Goal: Task Accomplishment & Management: Complete application form

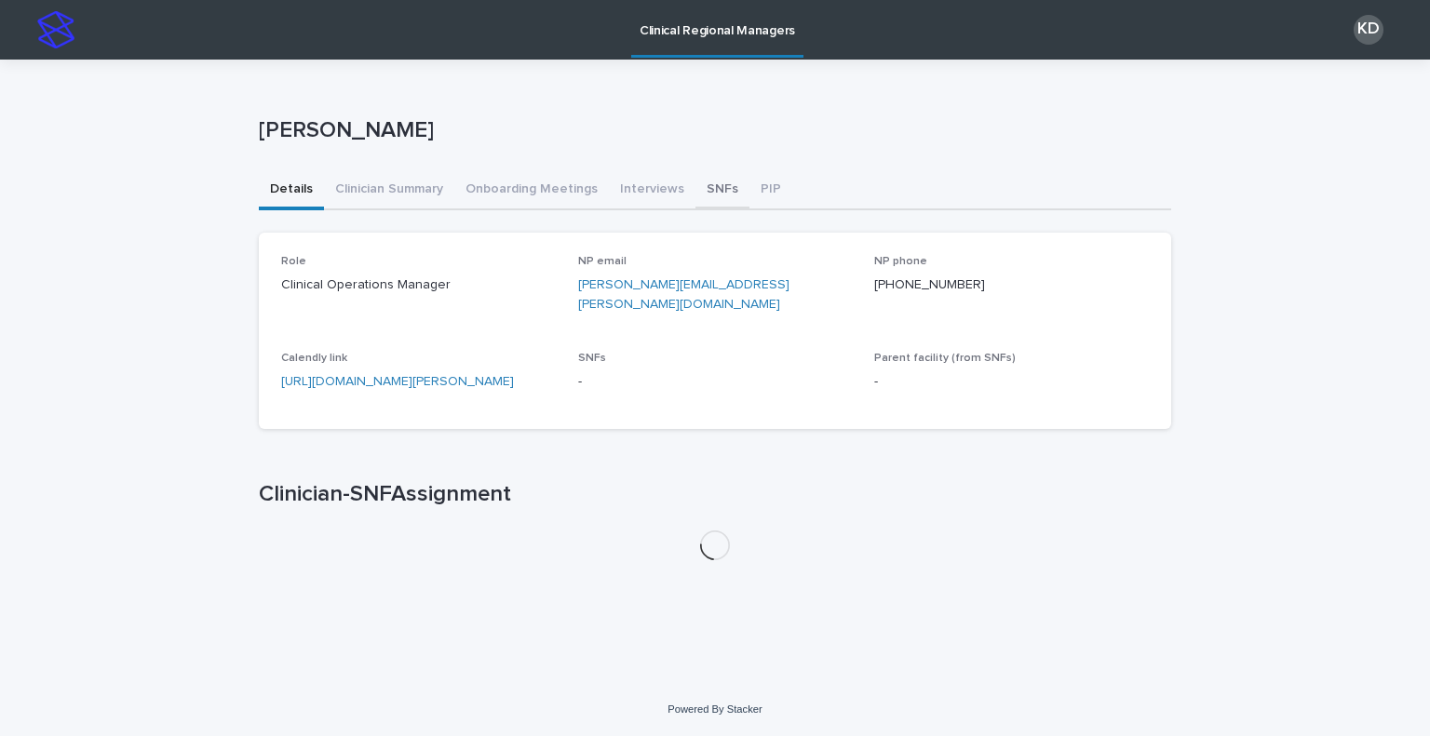
click at [708, 193] on button "SNFs" at bounding box center [722, 190] width 54 height 39
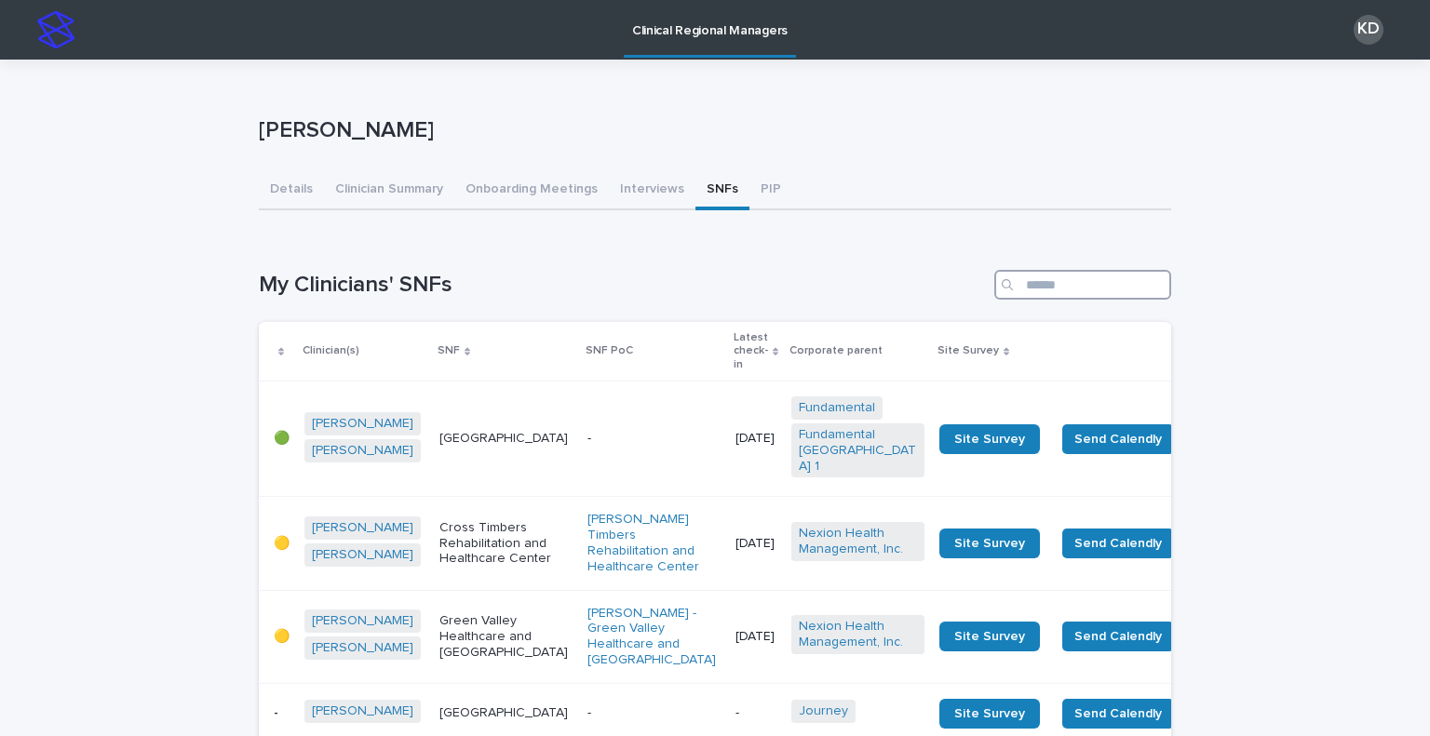
click at [1070, 276] on input "Search" at bounding box center [1082, 285] width 177 height 30
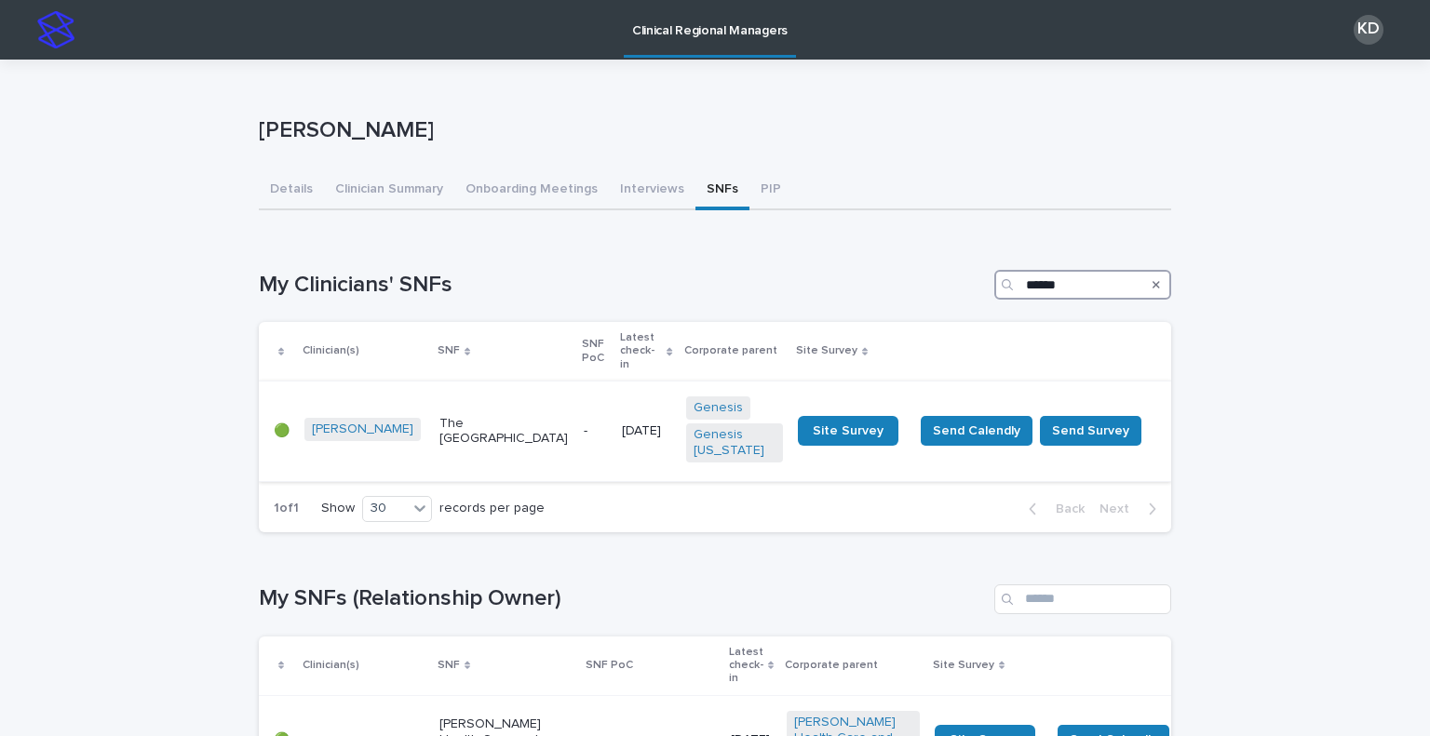
type input "******"
click at [501, 431] on p "The [GEOGRAPHIC_DATA]" at bounding box center [503, 432] width 129 height 32
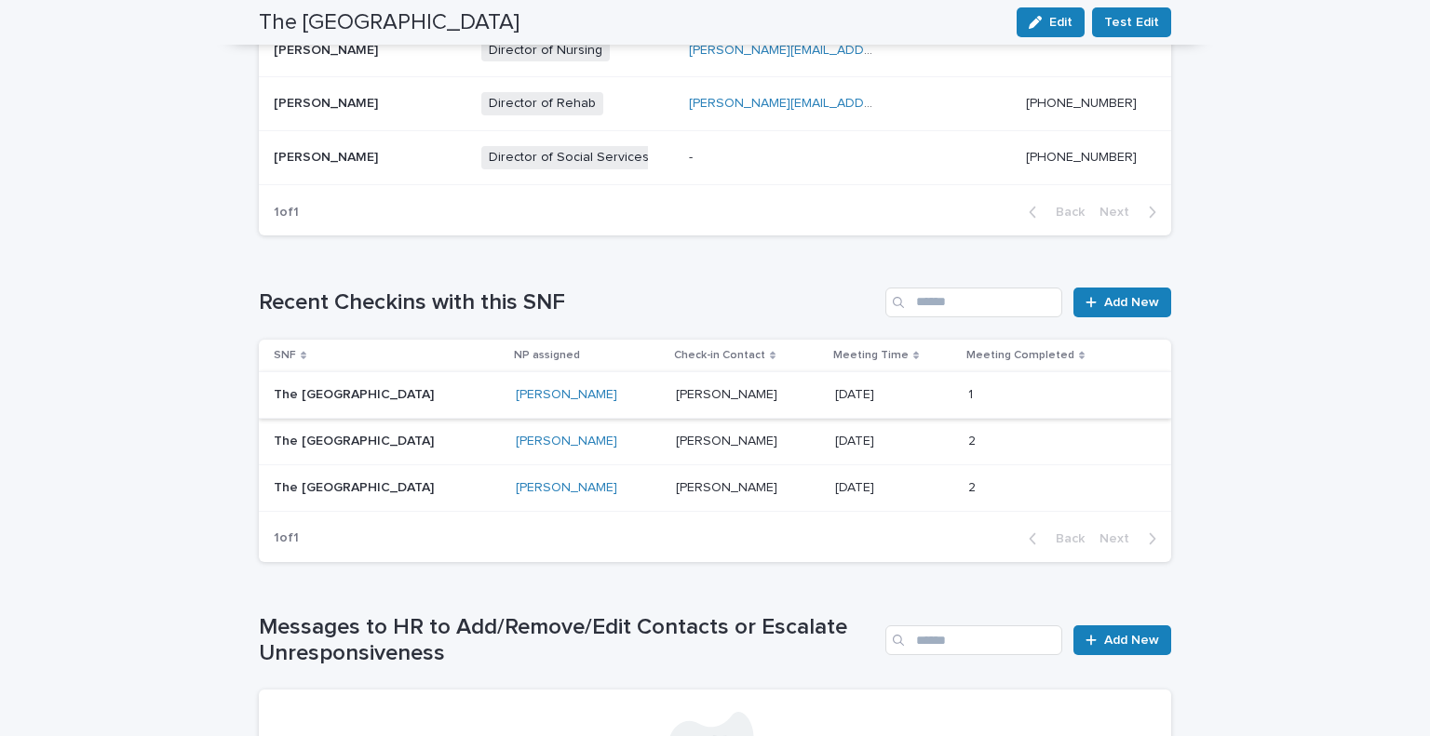
scroll to position [1087, 0]
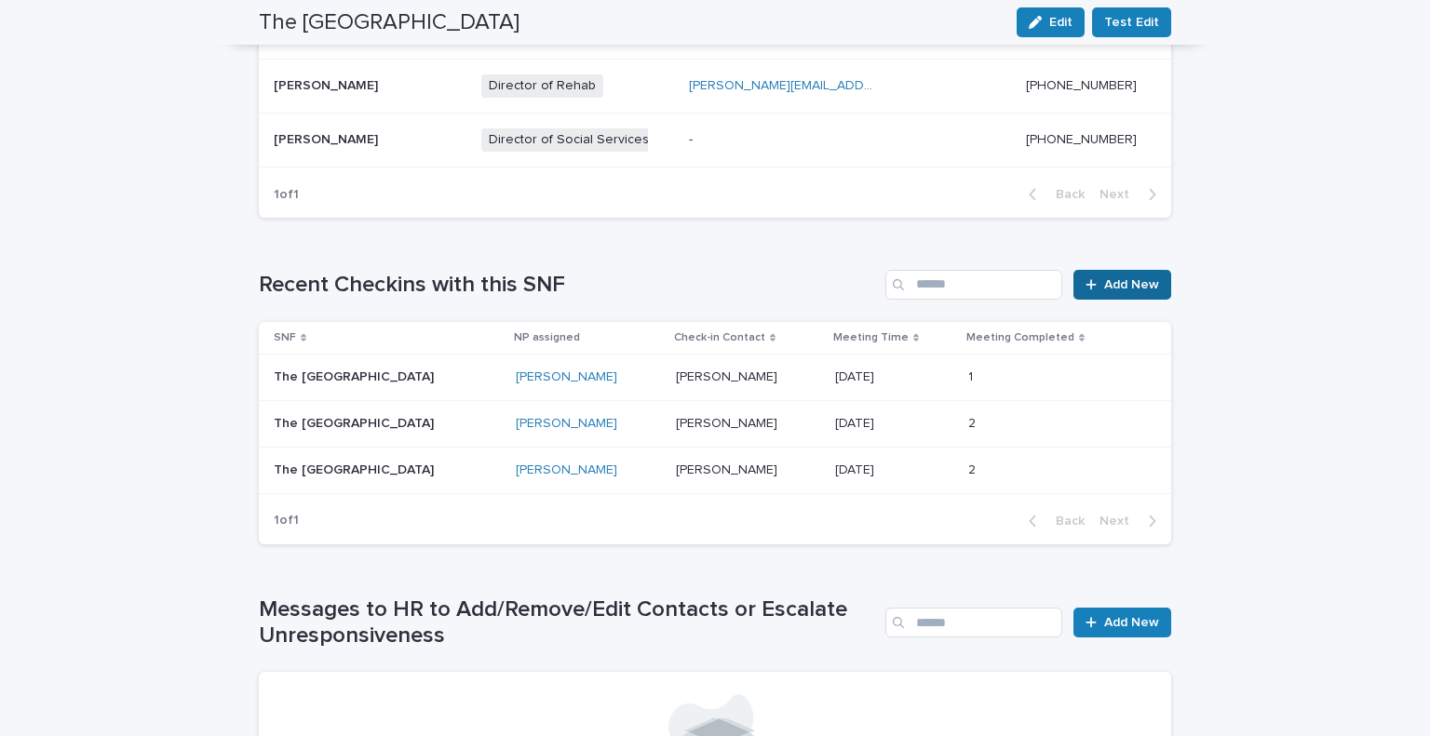
click at [1123, 286] on span "Add New" at bounding box center [1131, 284] width 55 height 13
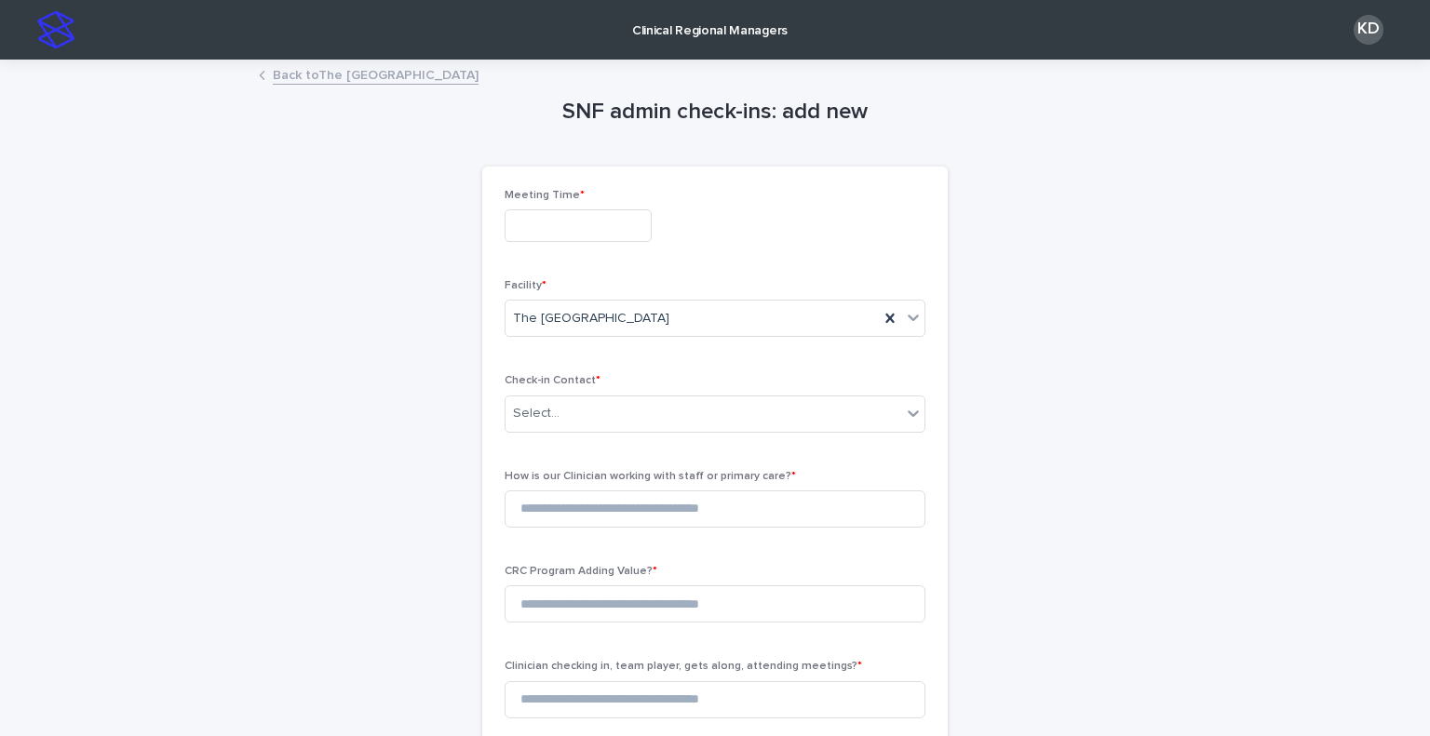
click at [558, 242] on div "Meeting Time *" at bounding box center [715, 223] width 421 height 68
click at [582, 218] on input "text" at bounding box center [578, 225] width 147 height 33
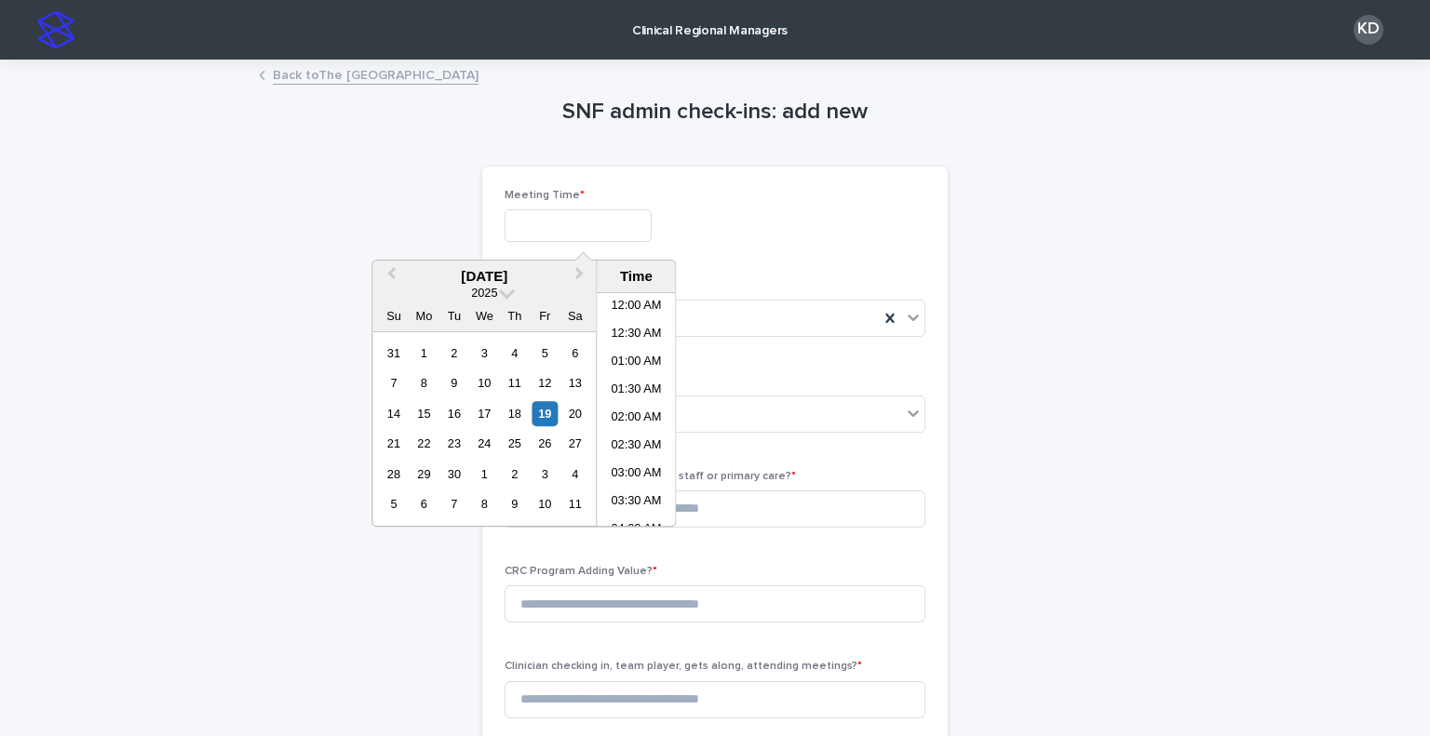
scroll to position [624, 0]
click at [635, 440] on li "01:30 PM" at bounding box center [636, 438] width 79 height 28
type input "**********"
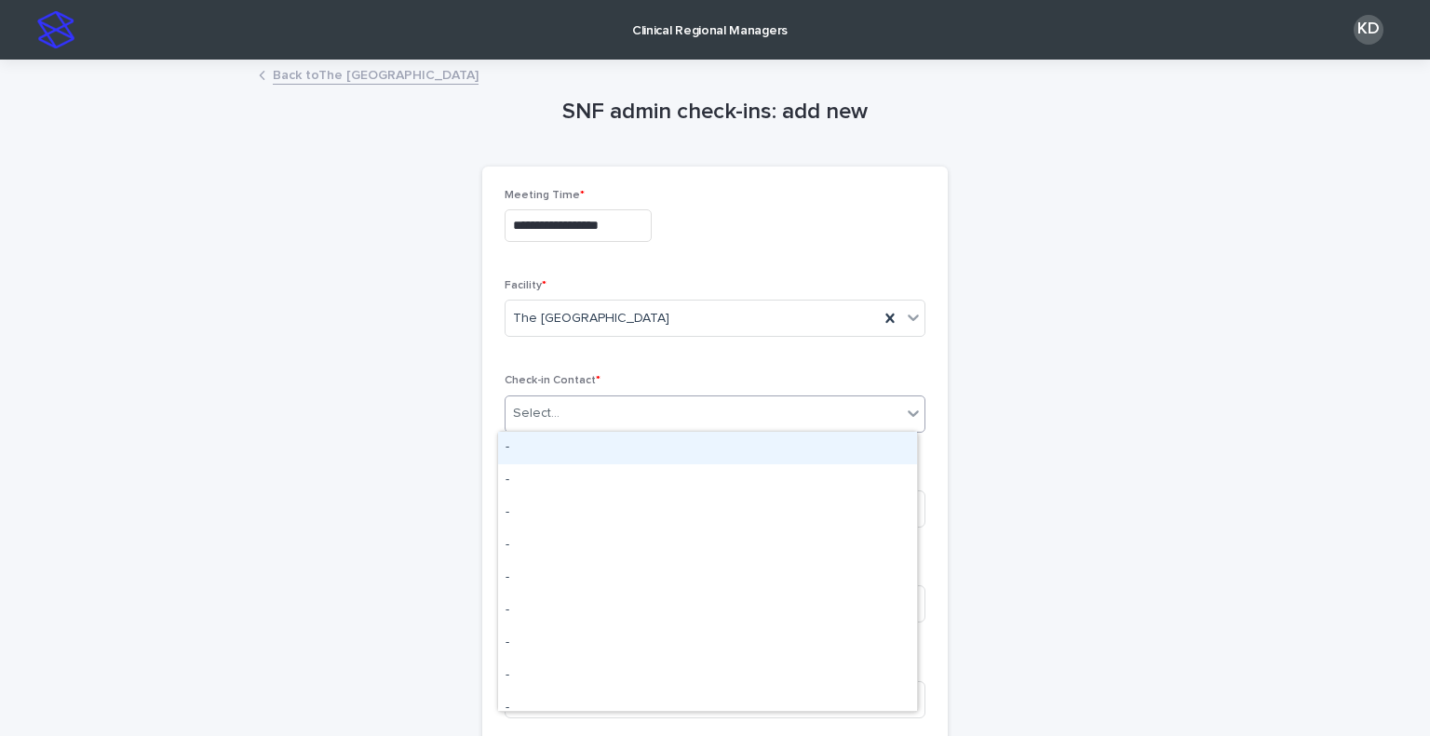
drag, startPoint x: 653, startPoint y: 421, endPoint x: 675, endPoint y: 425, distance: 21.9
click at [671, 424] on div "Select..." at bounding box center [703, 413] width 396 height 31
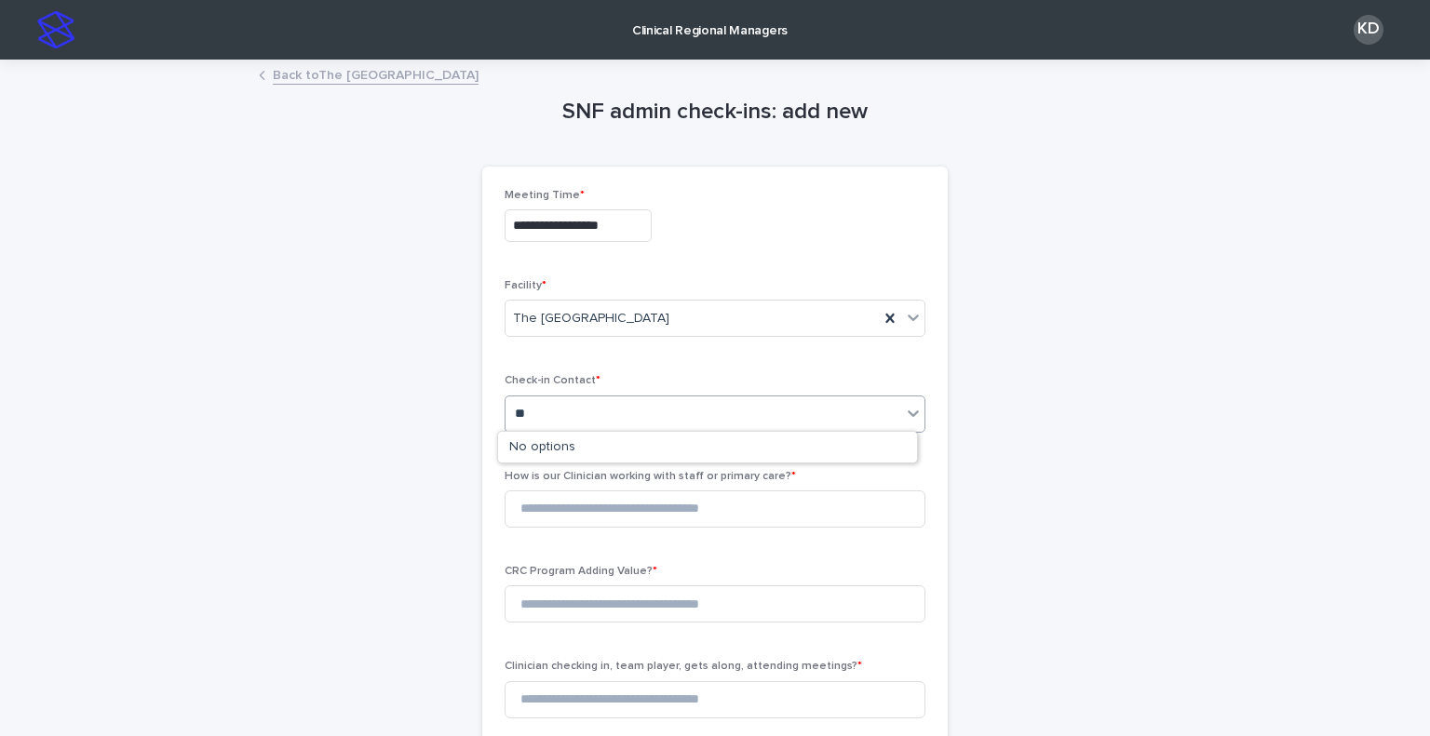
type input "*"
type input "*******"
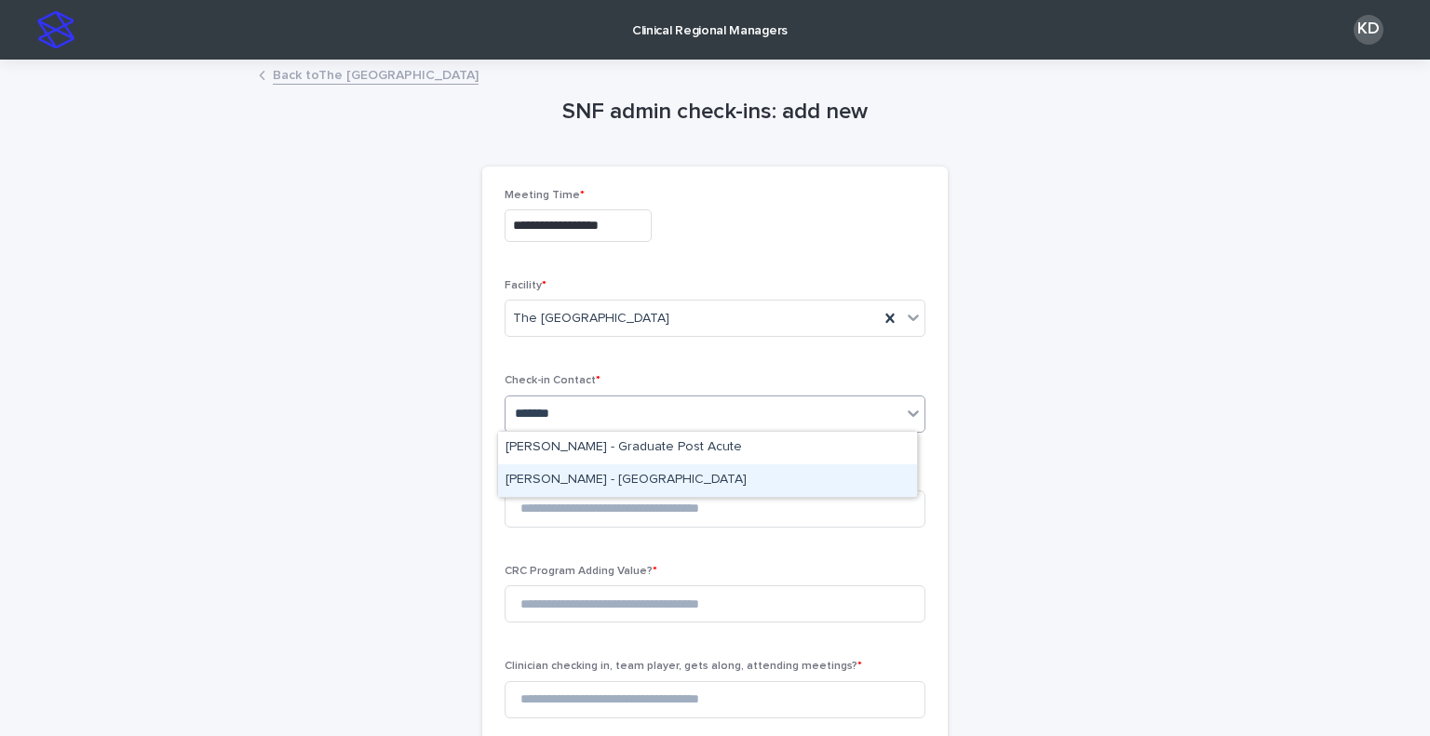
click at [676, 474] on div "[PERSON_NAME] - [GEOGRAPHIC_DATA]" at bounding box center [707, 480] width 419 height 33
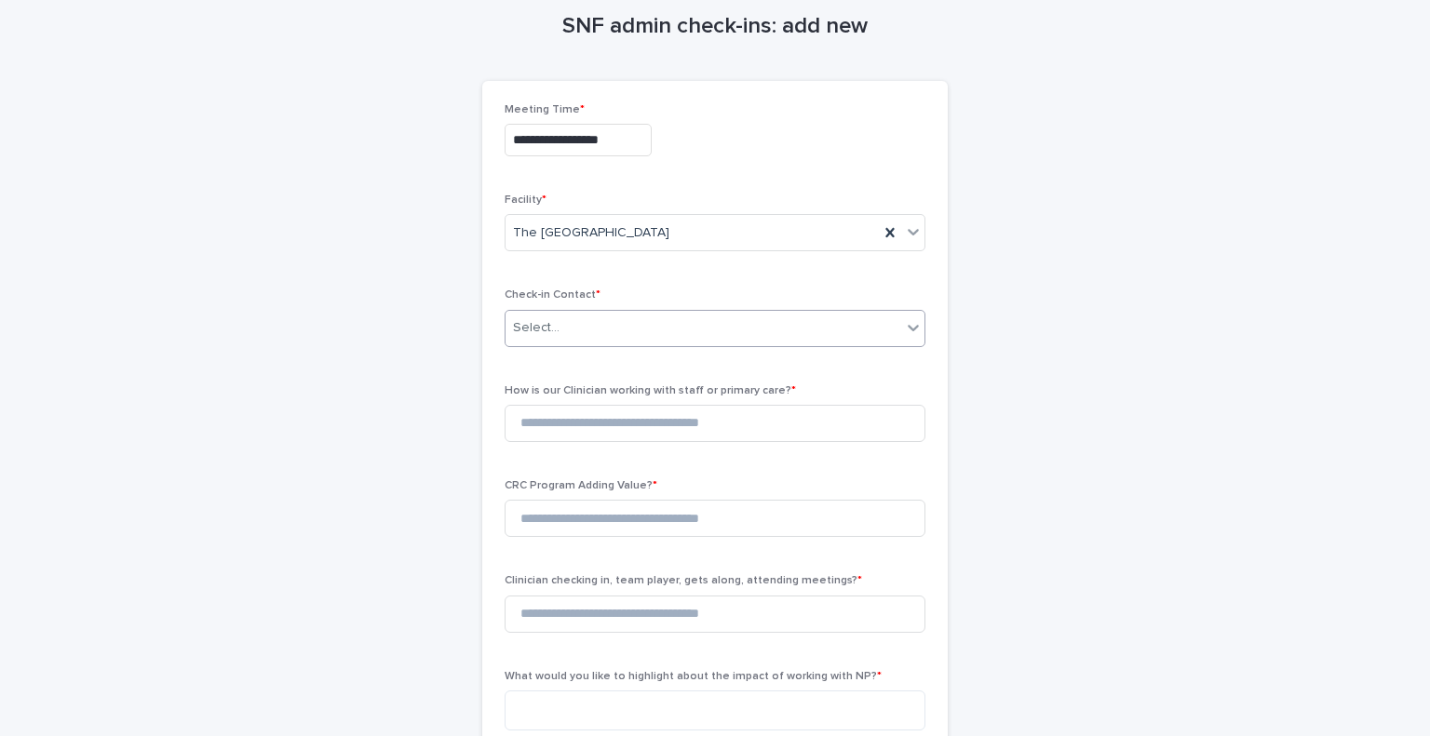
scroll to position [186, 0]
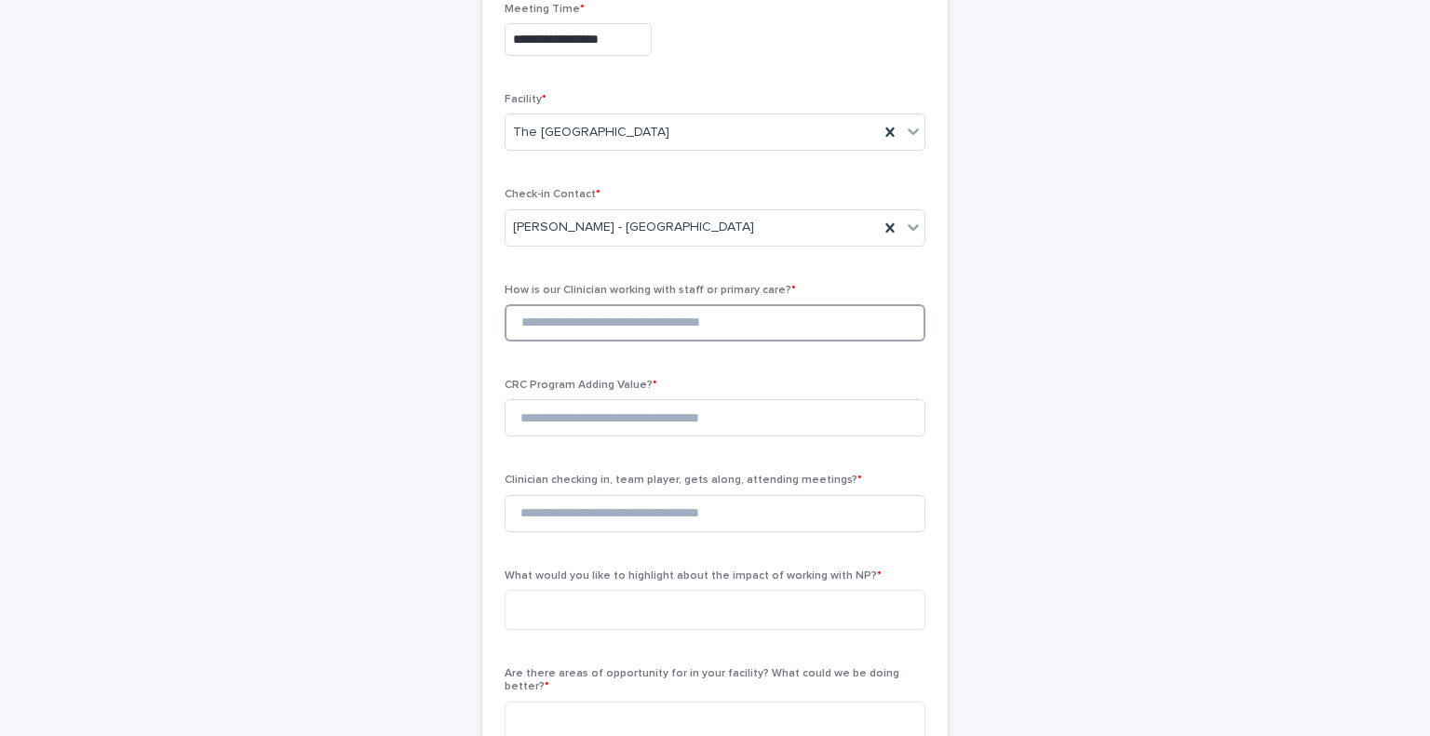
click at [580, 324] on input at bounding box center [715, 322] width 421 height 37
type input "*"
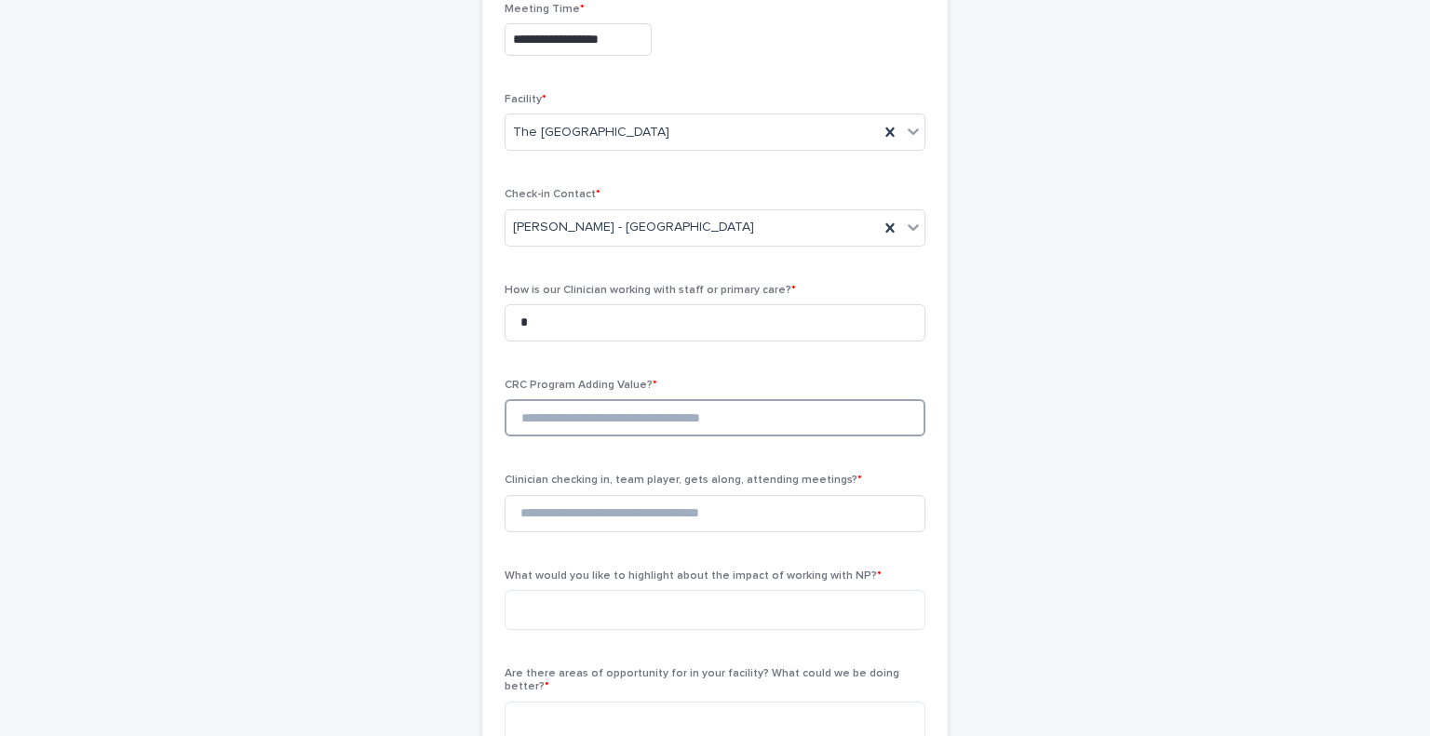
click at [703, 431] on input at bounding box center [715, 417] width 421 height 37
type input "*"
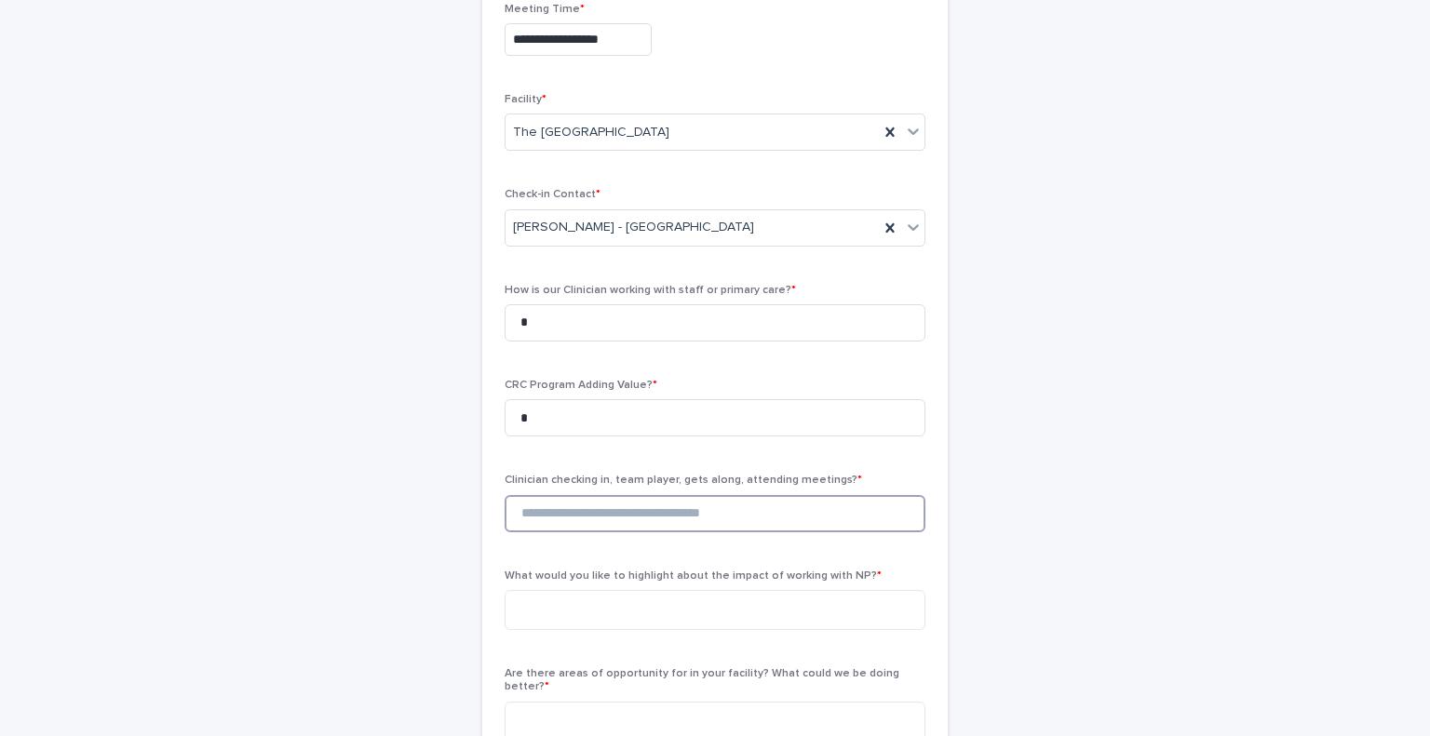
click at [674, 519] on input at bounding box center [715, 513] width 421 height 37
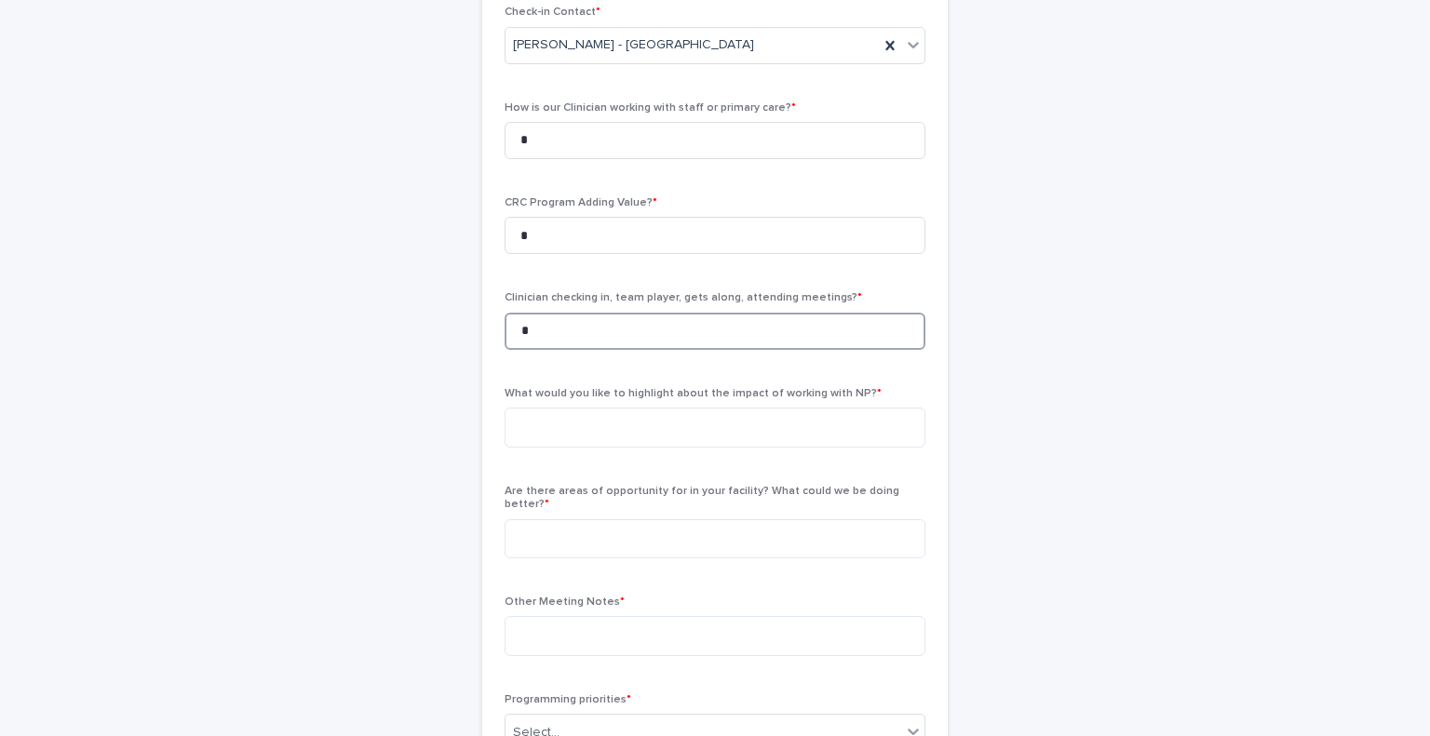
scroll to position [372, 0]
type input "*"
click at [648, 437] on textarea at bounding box center [715, 424] width 421 height 40
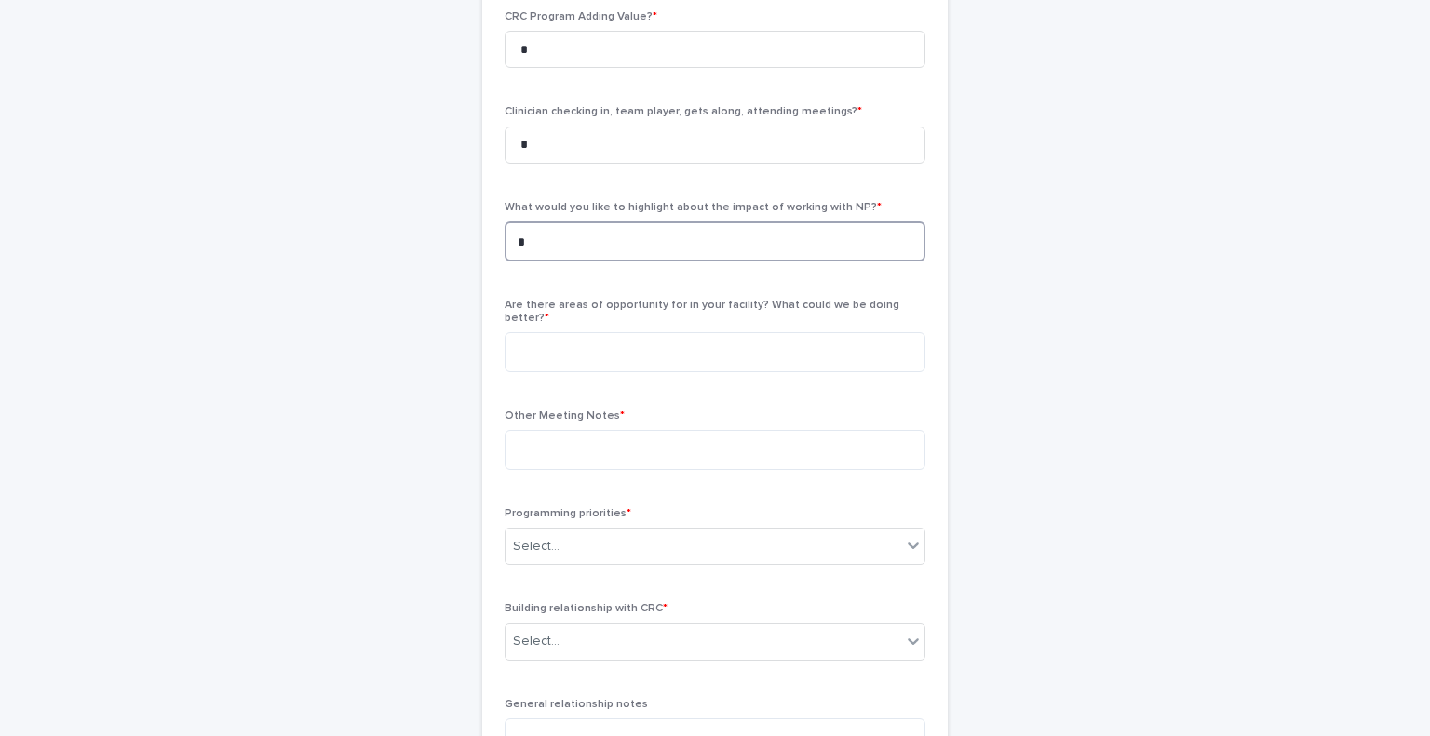
scroll to position [558, 0]
type textarea "*"
click at [628, 329] on textarea at bounding box center [715, 349] width 421 height 40
type textarea "*"
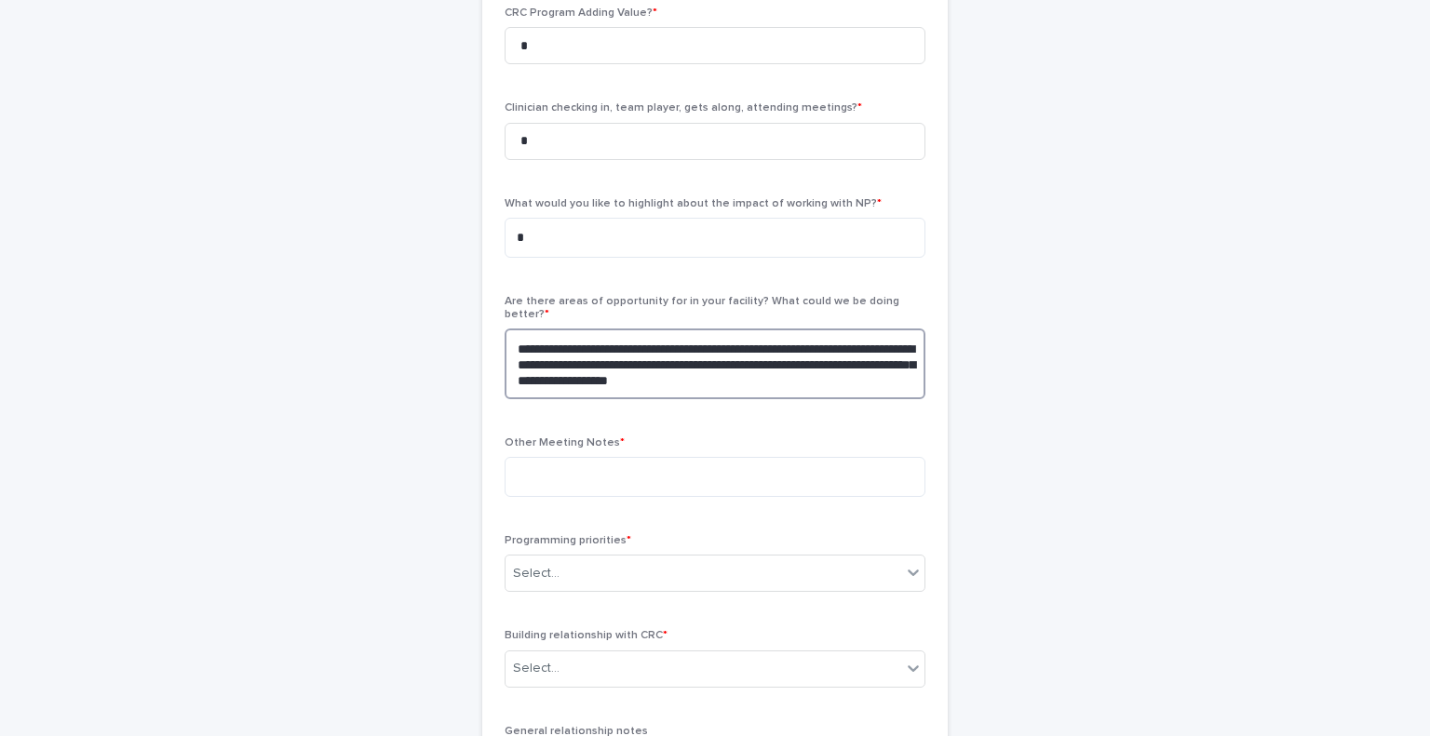
type textarea "**********"
drag, startPoint x: 592, startPoint y: 470, endPoint x: 606, endPoint y: 472, distance: 14.1
click at [603, 472] on textarea at bounding box center [715, 477] width 421 height 40
type textarea "*"
click at [693, 558] on div "Select..." at bounding box center [703, 573] width 396 height 31
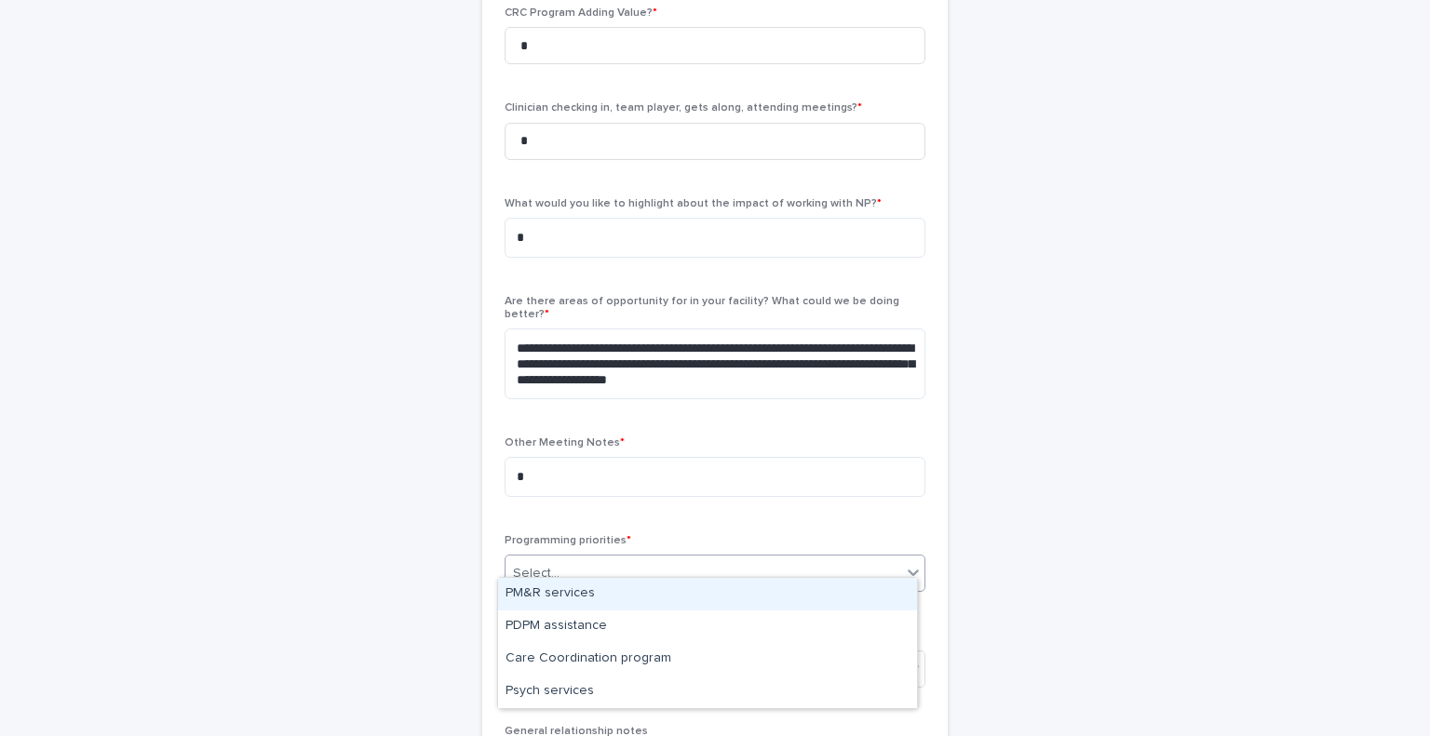
click at [682, 594] on div "PM&R services" at bounding box center [707, 594] width 419 height 33
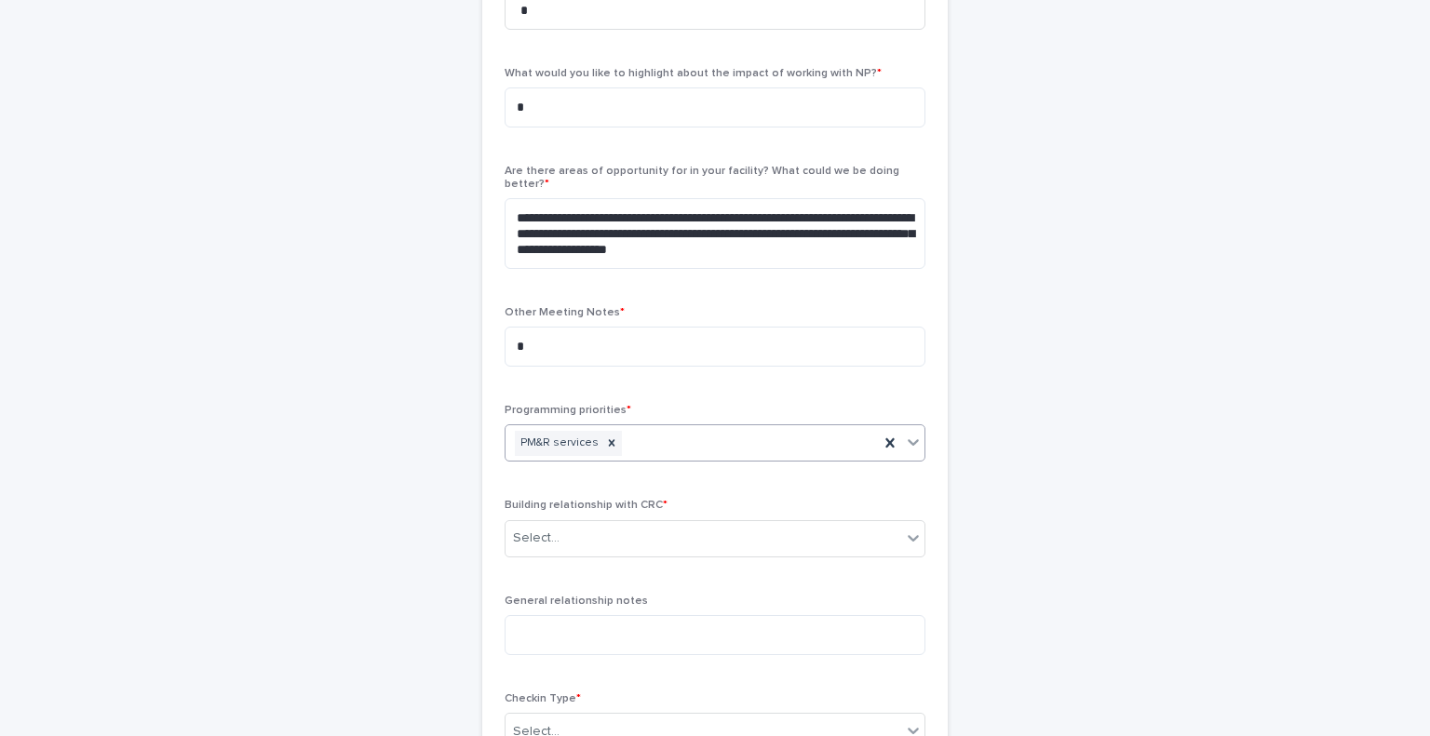
scroll to position [745, 0]
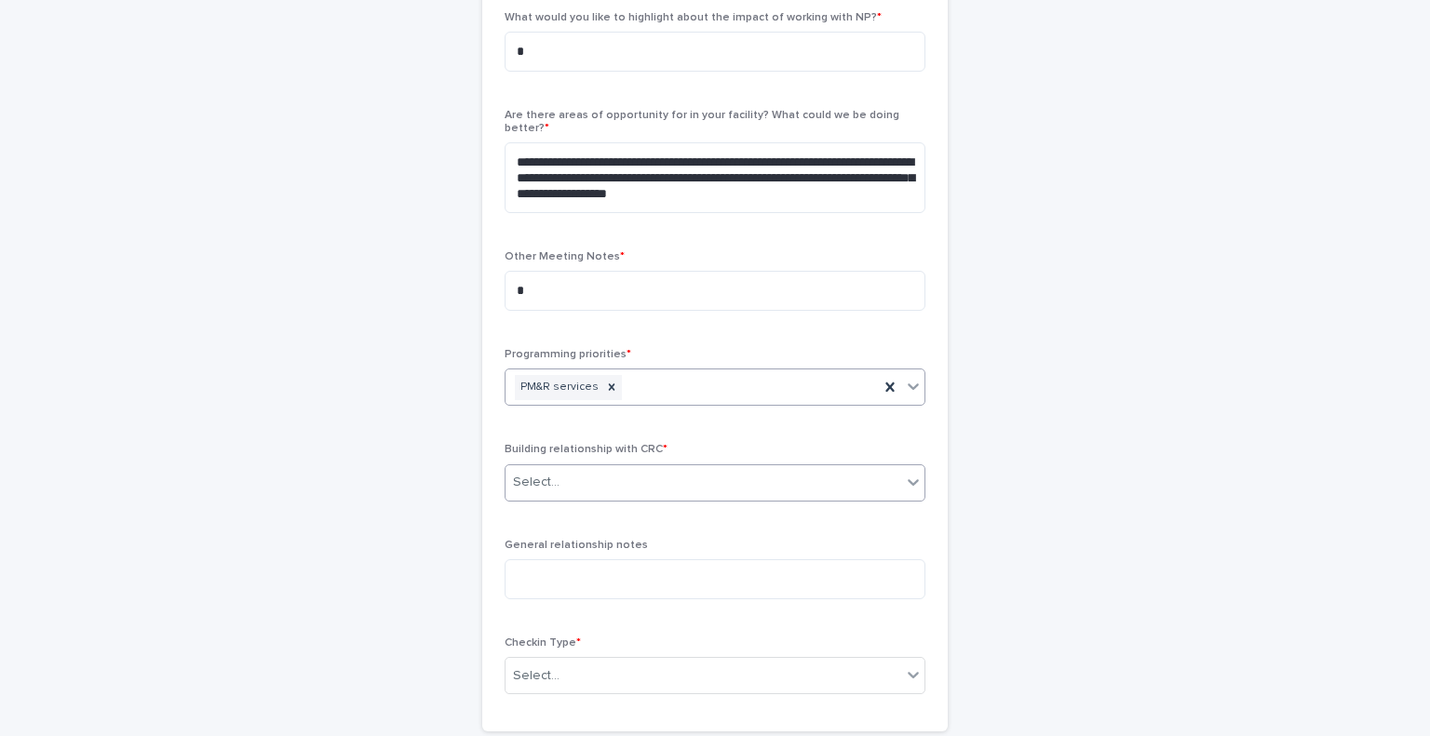
click at [663, 472] on div "Select..." at bounding box center [703, 482] width 396 height 31
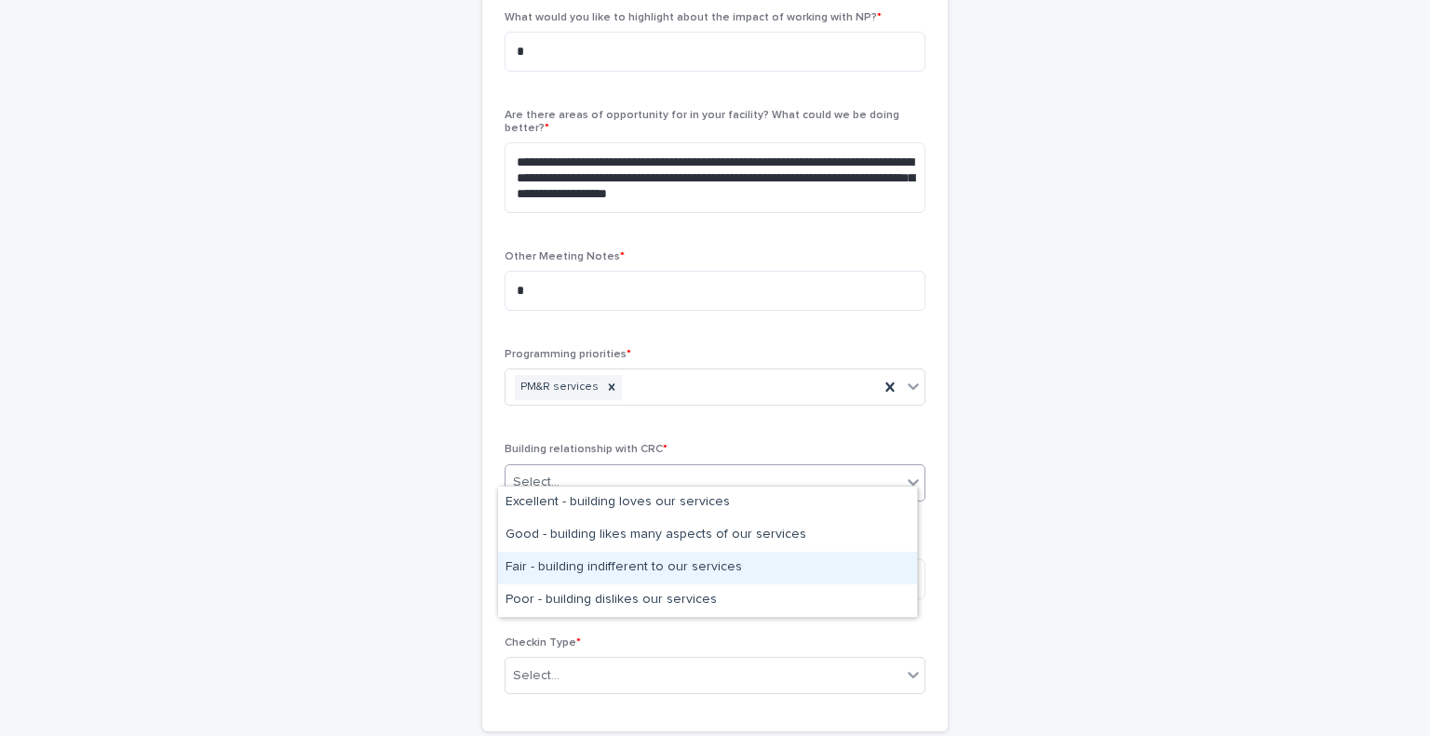
click at [687, 565] on div "Fair - building indifferent to our services" at bounding box center [707, 568] width 419 height 33
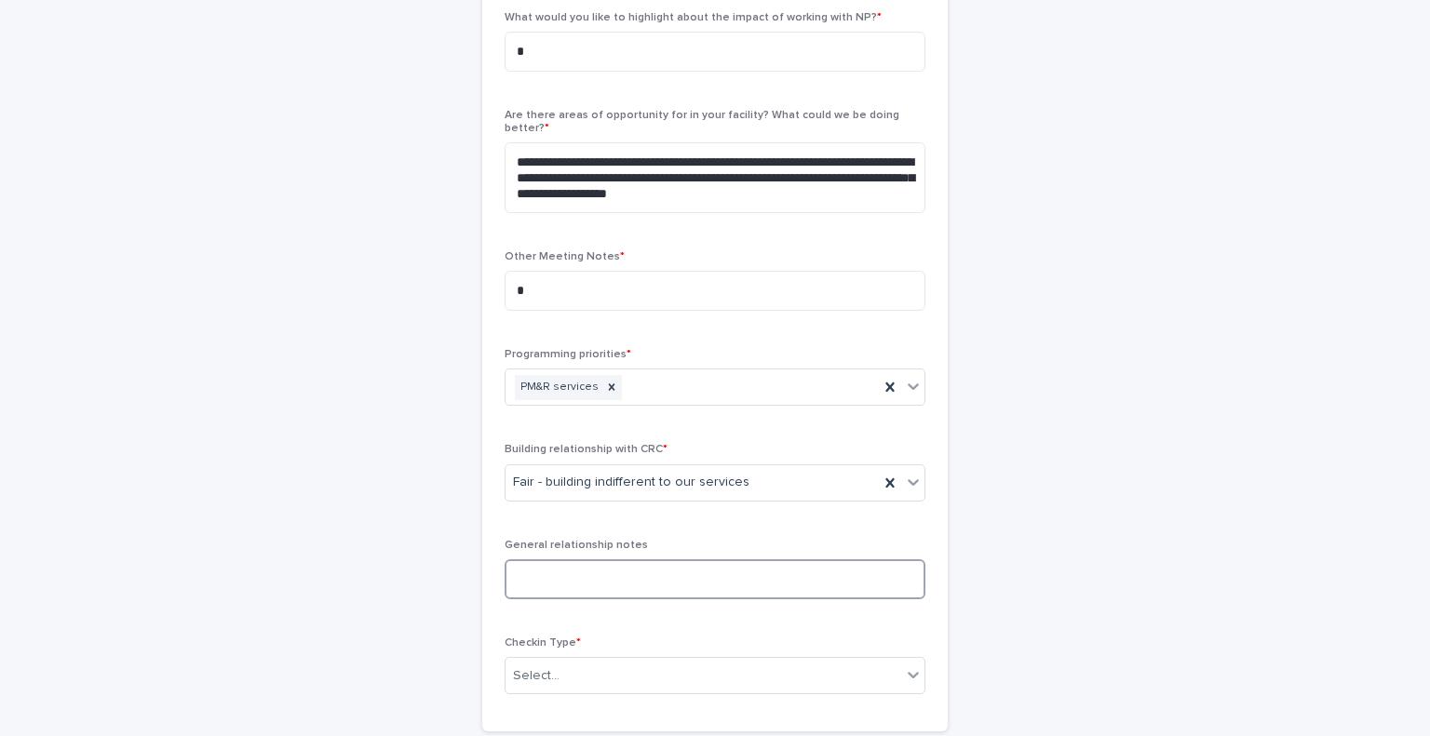
click at [677, 573] on textarea at bounding box center [715, 579] width 421 height 40
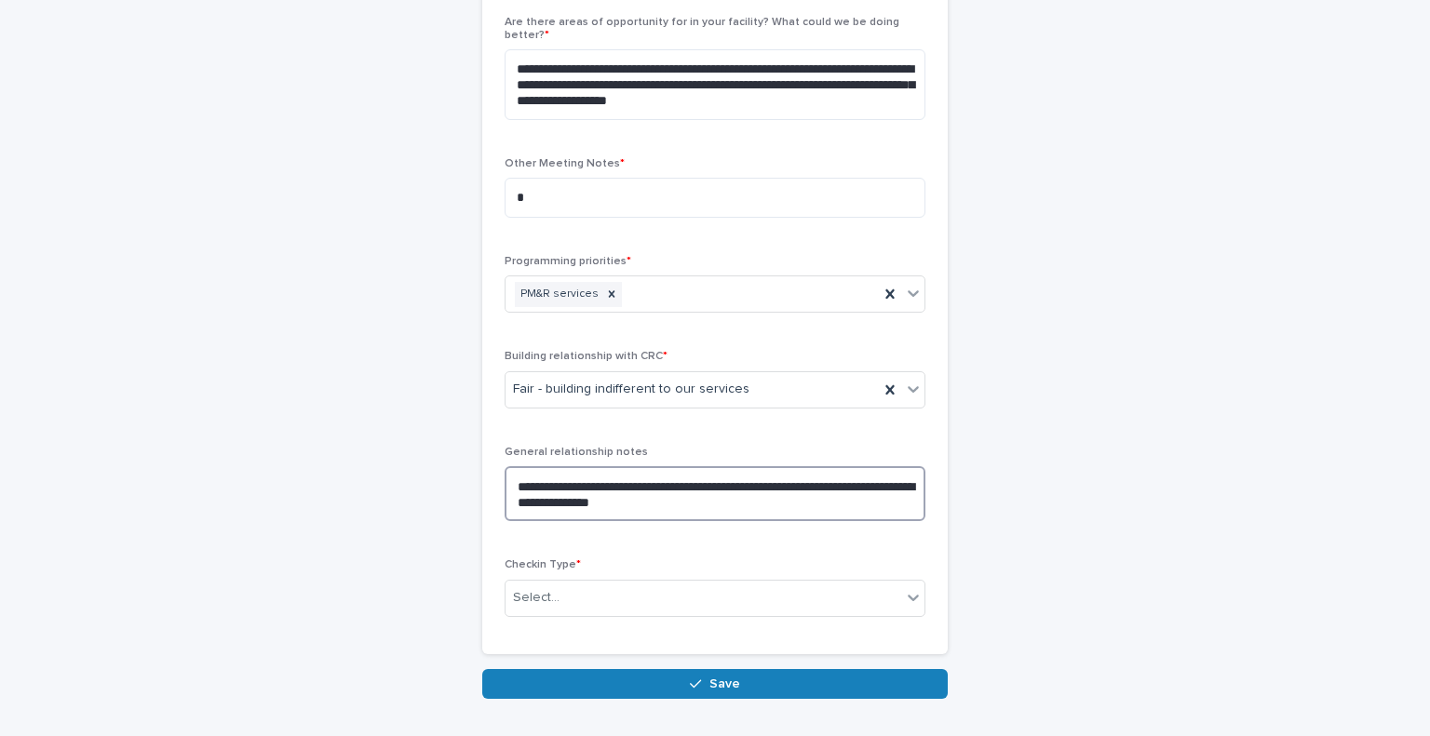
type textarea "**********"
click at [633, 602] on div "Checkin Type * Select..." at bounding box center [715, 594] width 421 height 73
click at [636, 595] on div "Select..." at bounding box center [703, 598] width 396 height 31
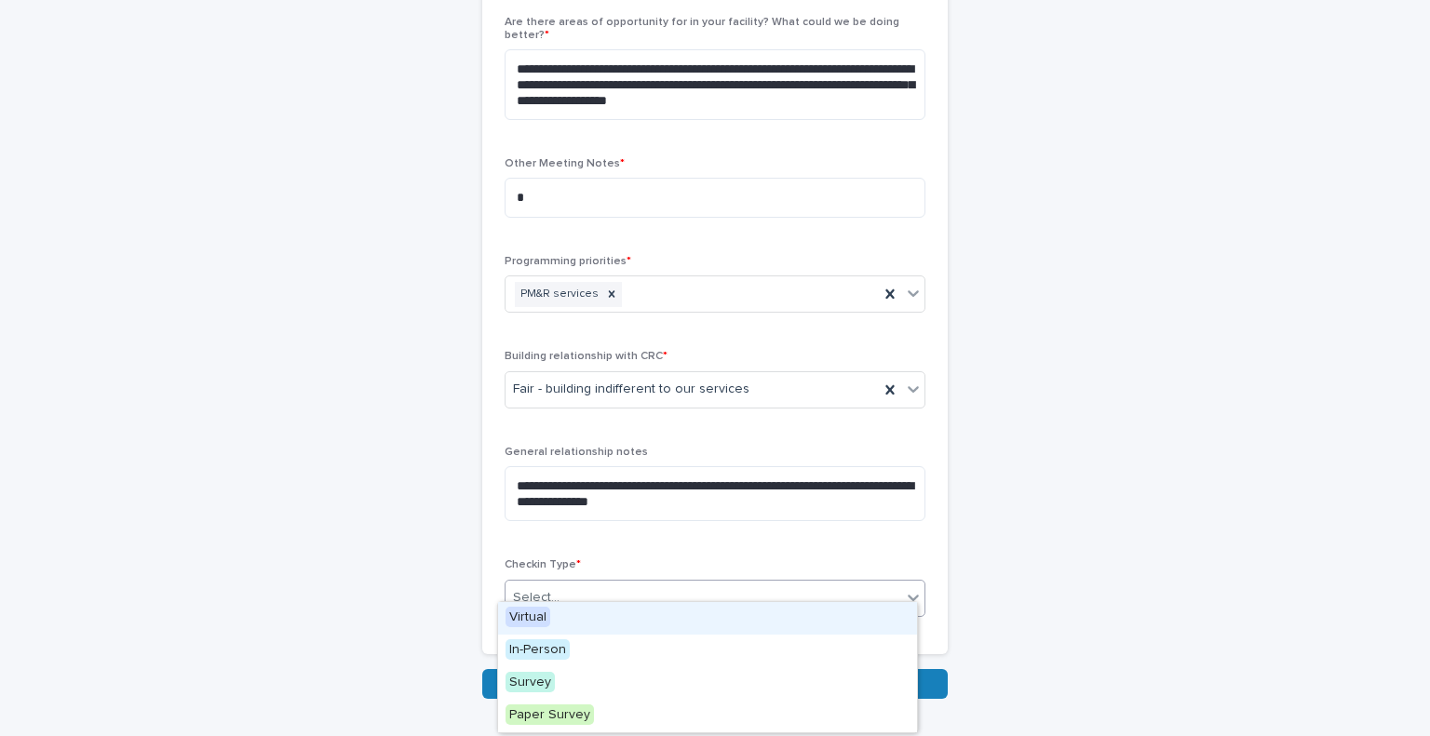
click at [633, 614] on div "Virtual" at bounding box center [707, 618] width 419 height 33
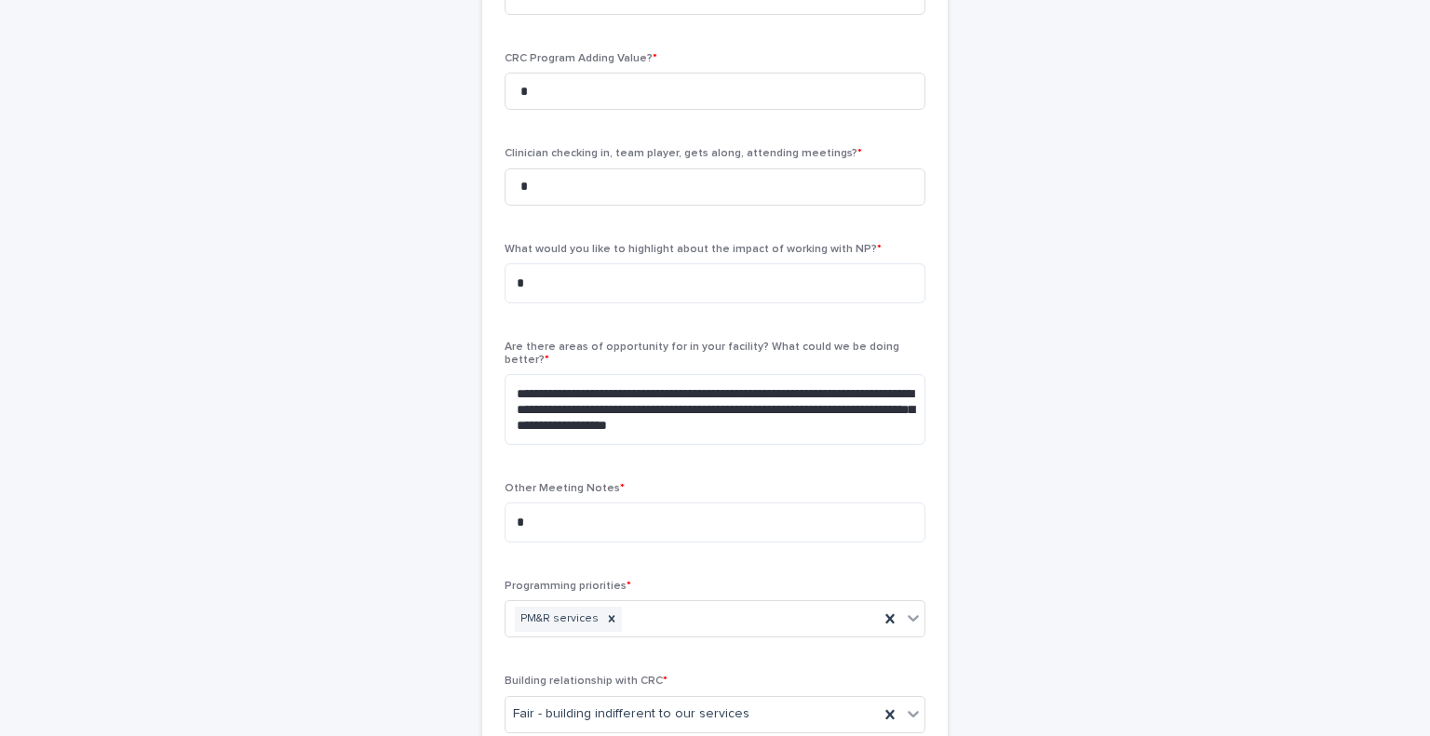
scroll to position [558, 0]
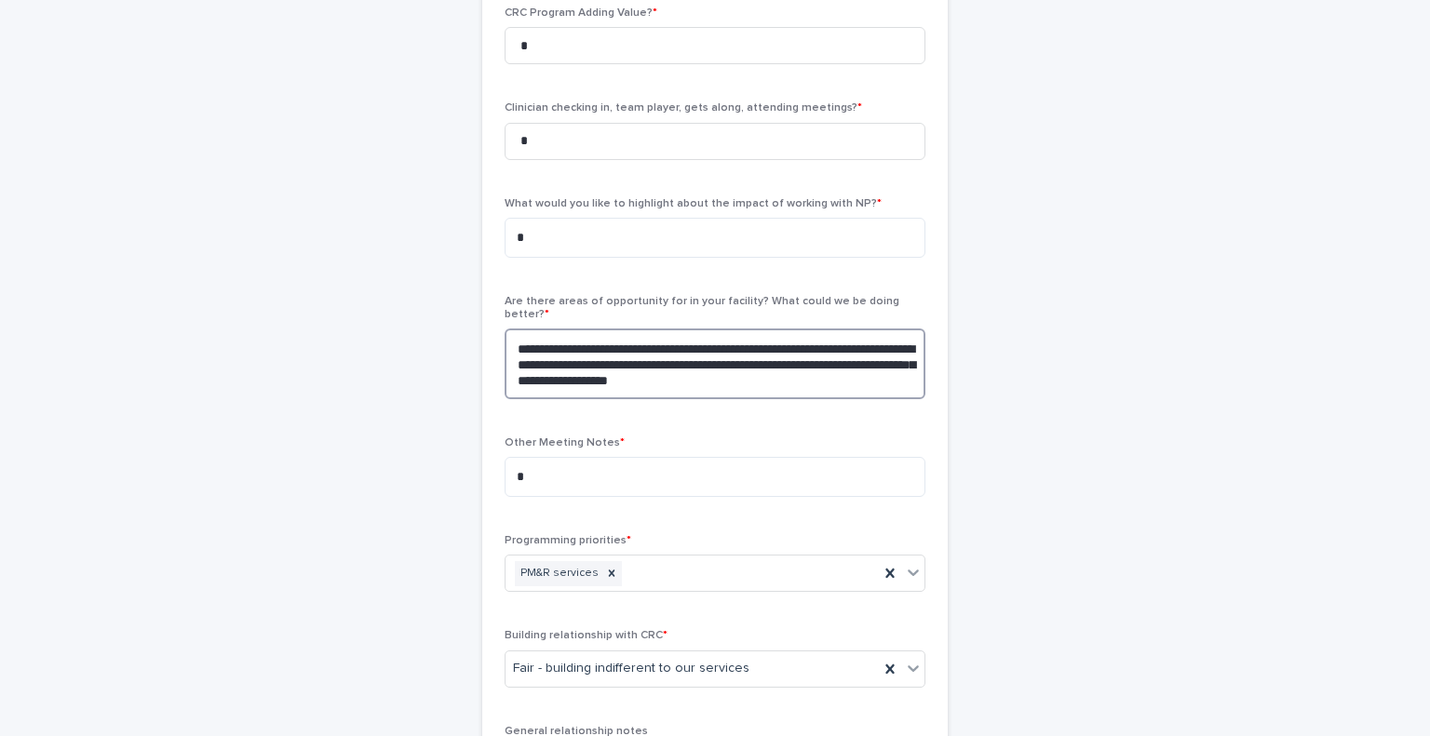
click at [840, 371] on textarea "**********" at bounding box center [715, 364] width 421 height 71
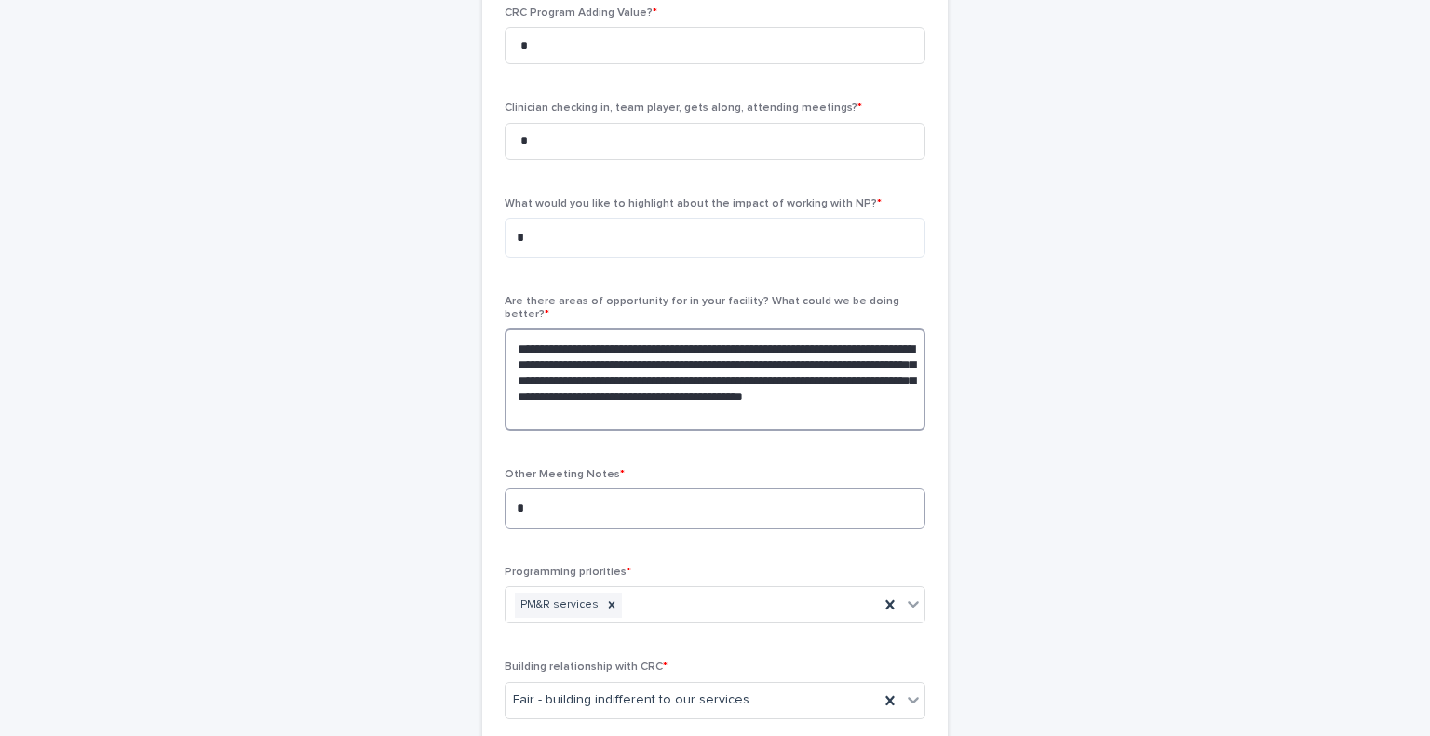
scroll to position [962, 0]
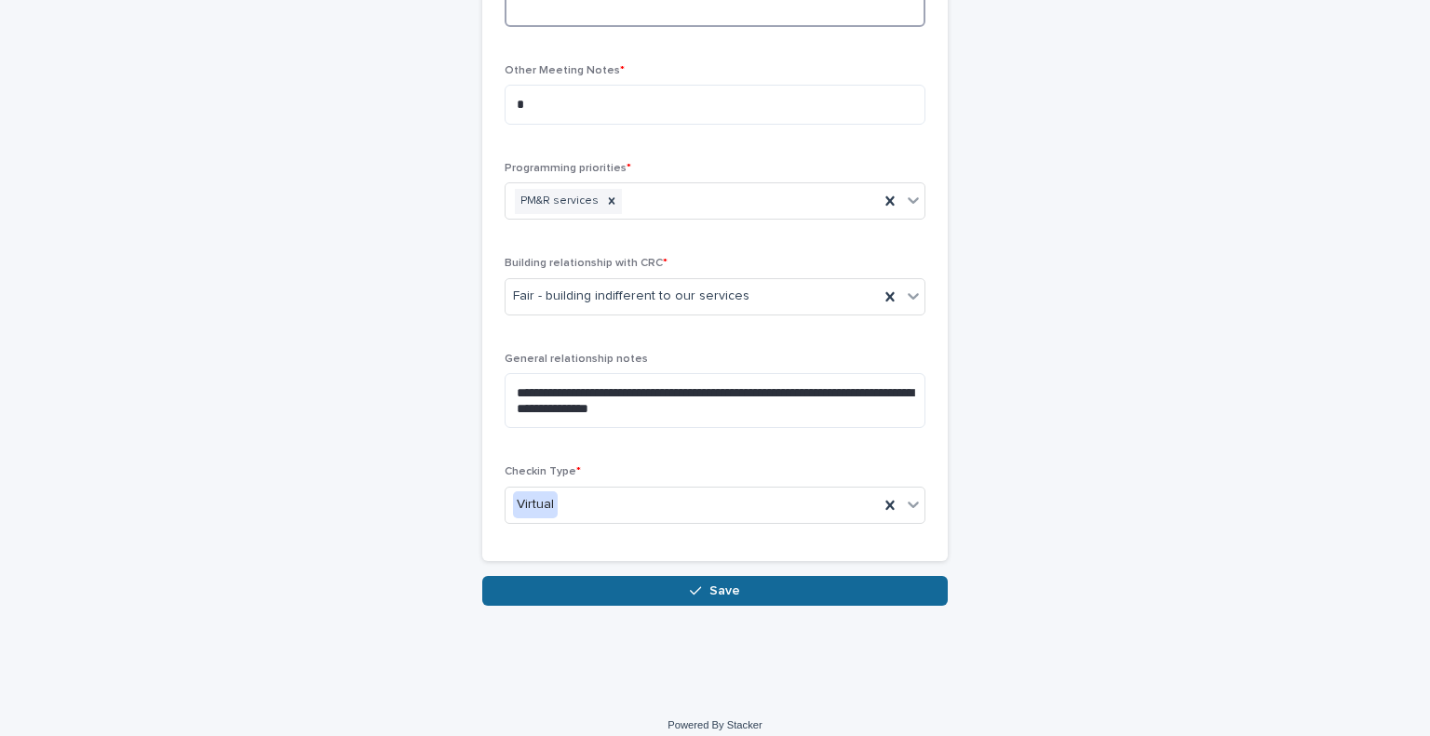
type textarea "**********"
click at [733, 576] on button "Save" at bounding box center [714, 591] width 465 height 30
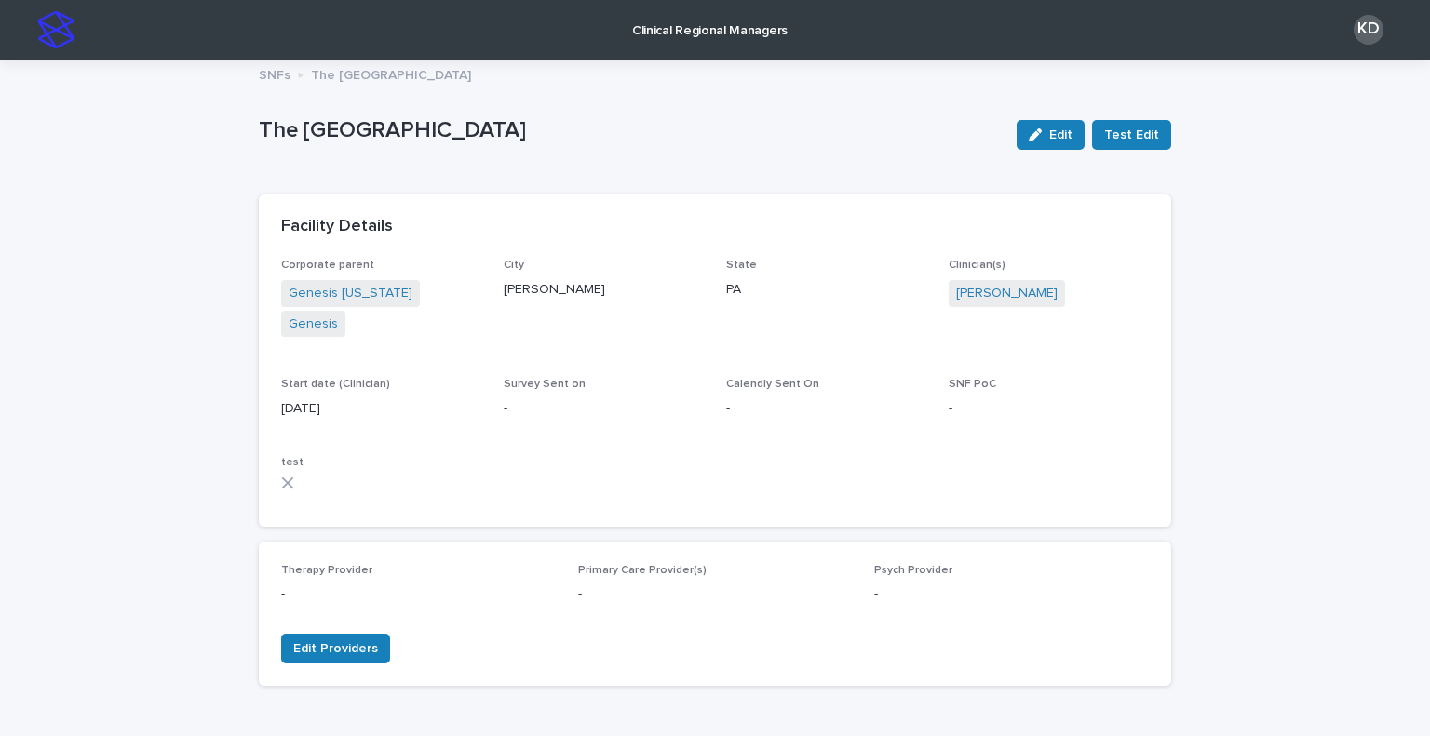
click at [56, 33] on img at bounding box center [55, 29] width 37 height 37
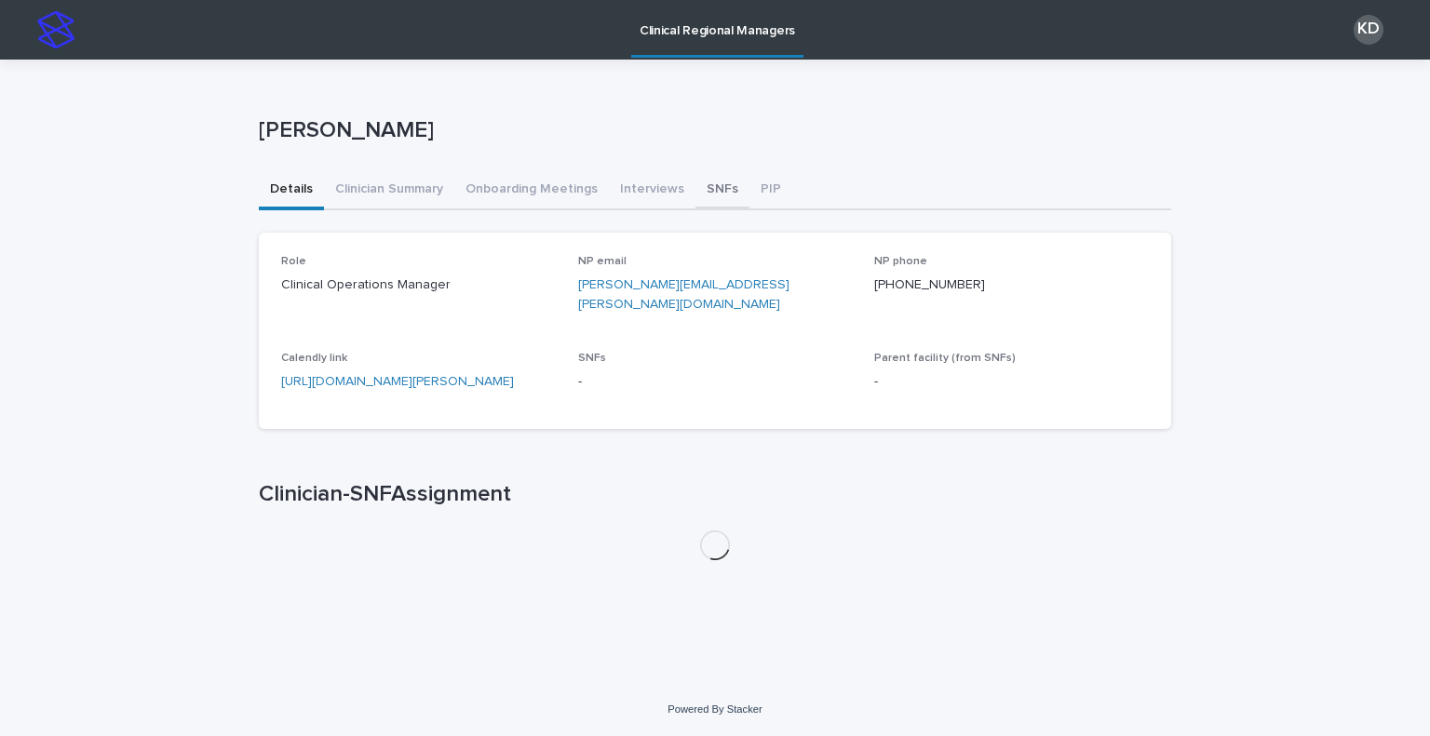
click at [698, 182] on button "SNFs" at bounding box center [722, 190] width 54 height 39
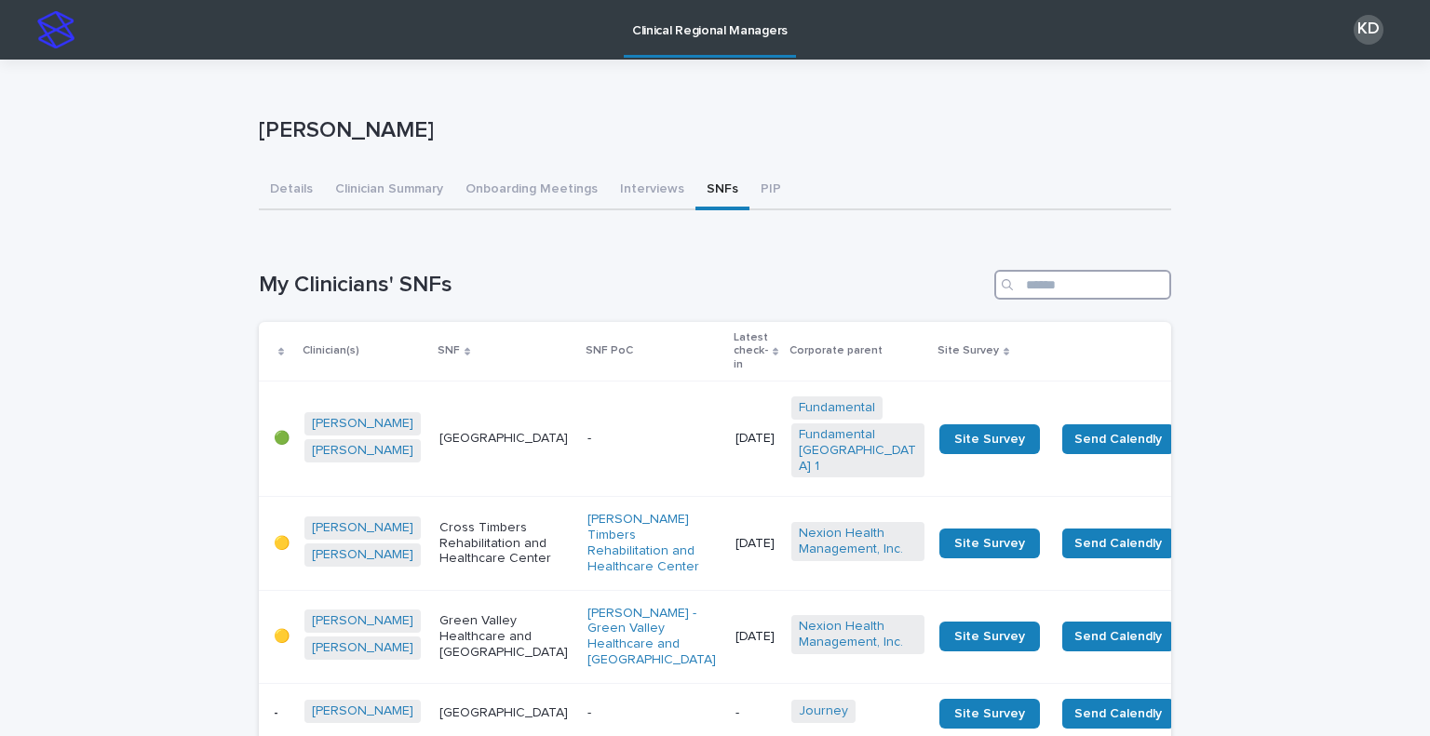
click at [1045, 281] on input "Search" at bounding box center [1082, 285] width 177 height 30
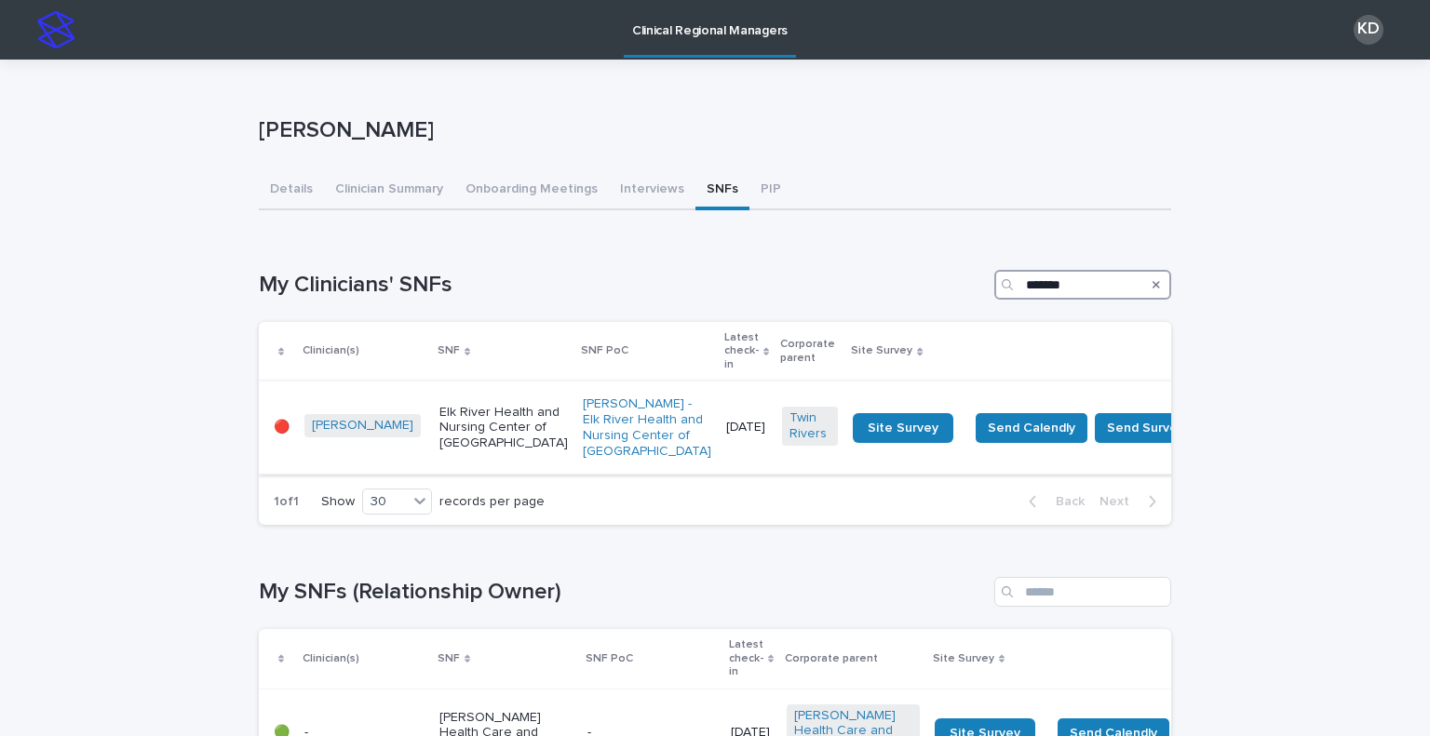
type input "*******"
click at [719, 434] on td "[DATE]" at bounding box center [747, 428] width 56 height 93
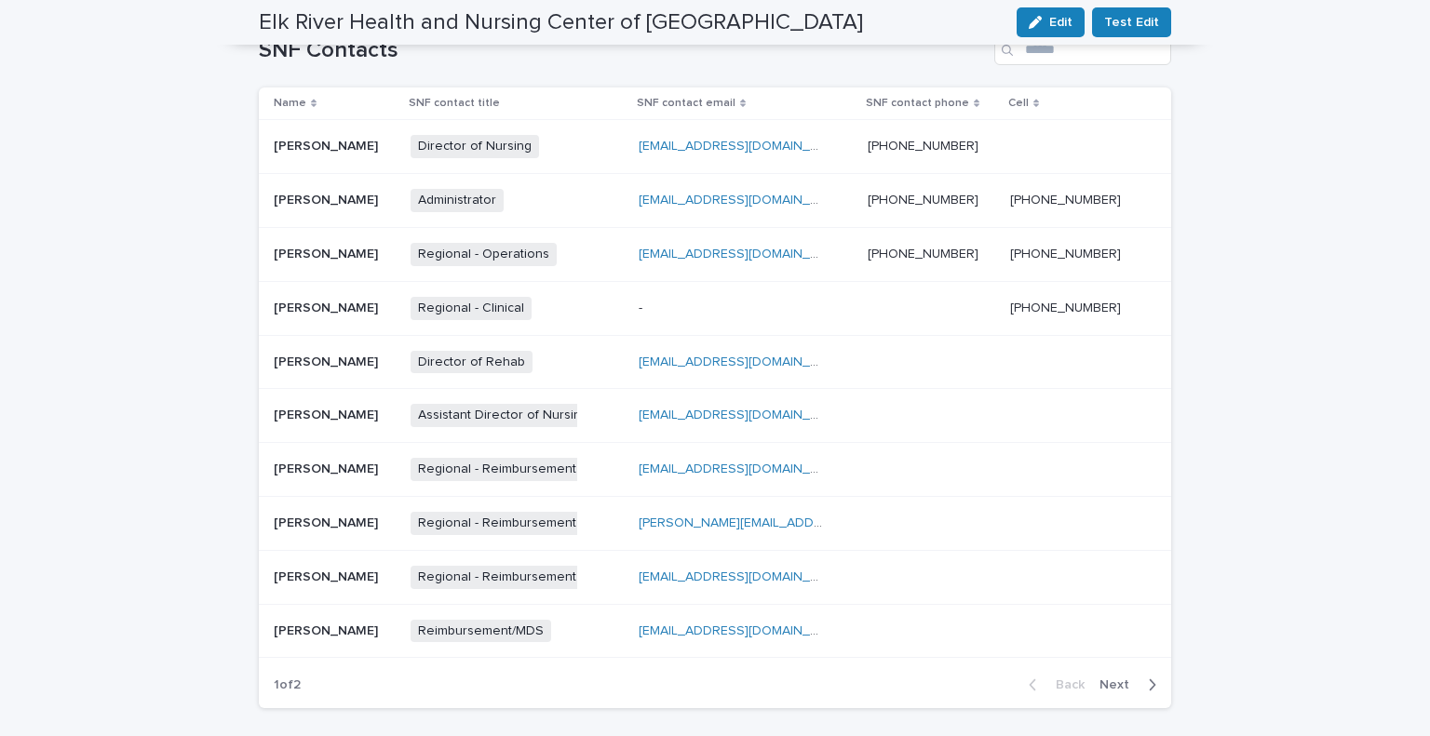
scroll to position [638, 0]
